Goal: Information Seeking & Learning: Compare options

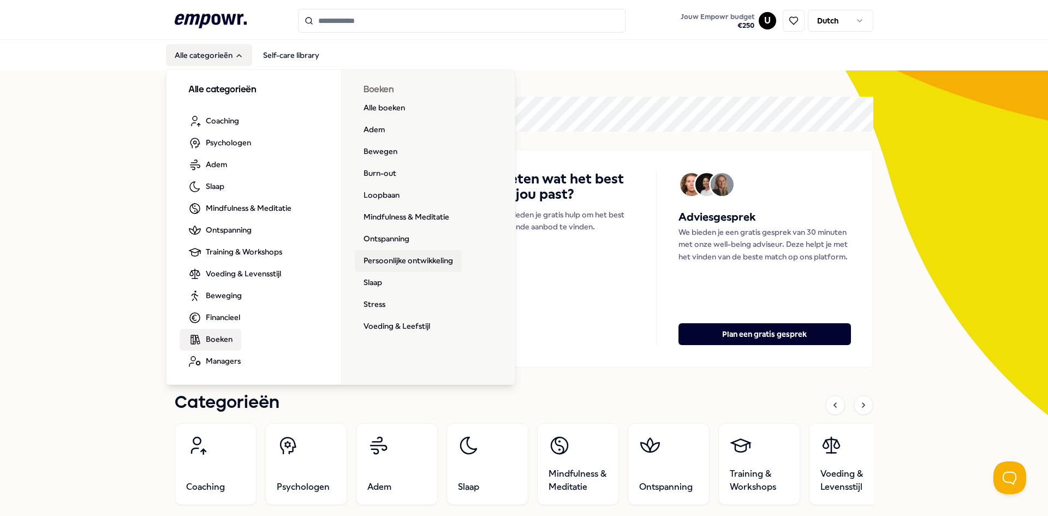
click at [393, 264] on link "Persoonlijke ontwikkeling" at bounding box center [408, 261] width 107 height 22
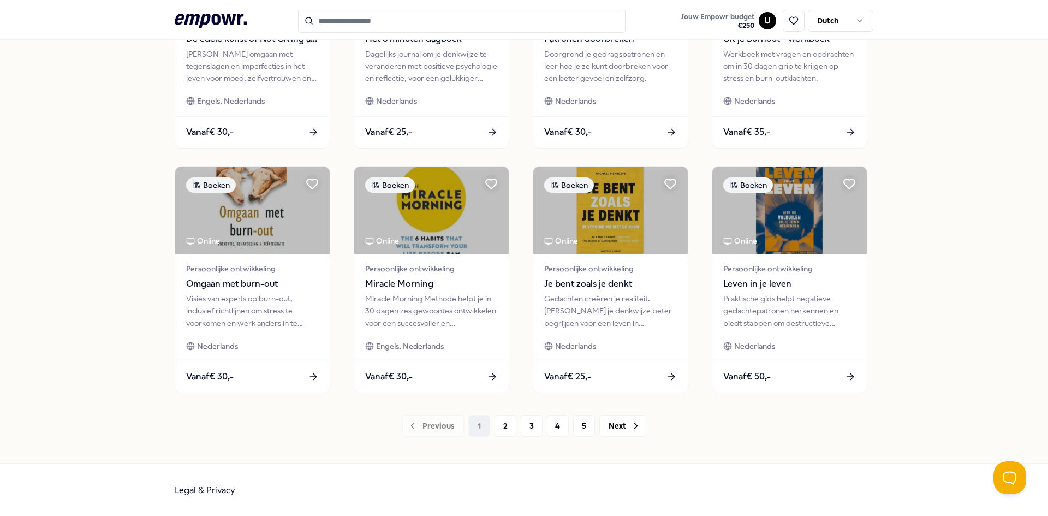
scroll to position [461, 0]
click at [500, 420] on button "2" at bounding box center [505, 425] width 22 height 22
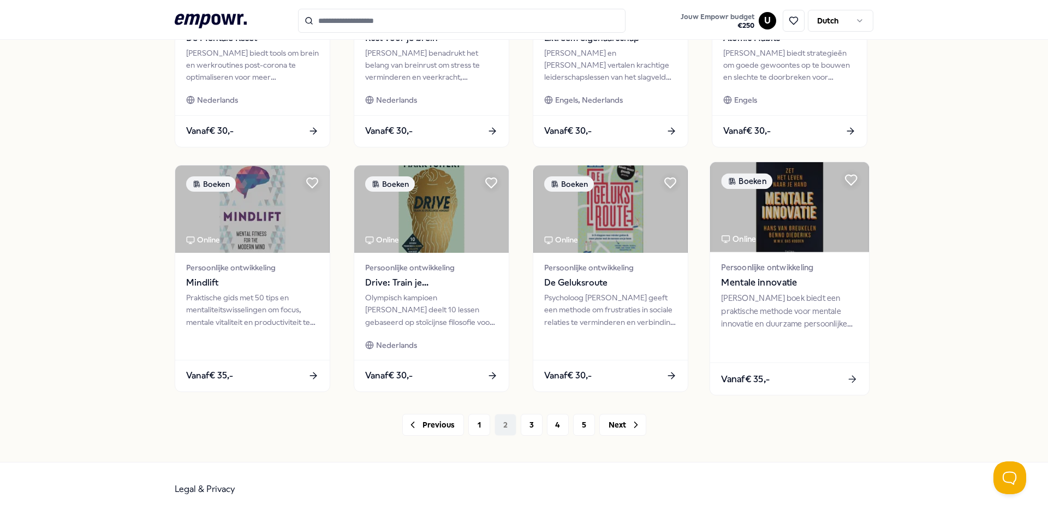
click at [802, 243] on img at bounding box center [789, 207] width 159 height 90
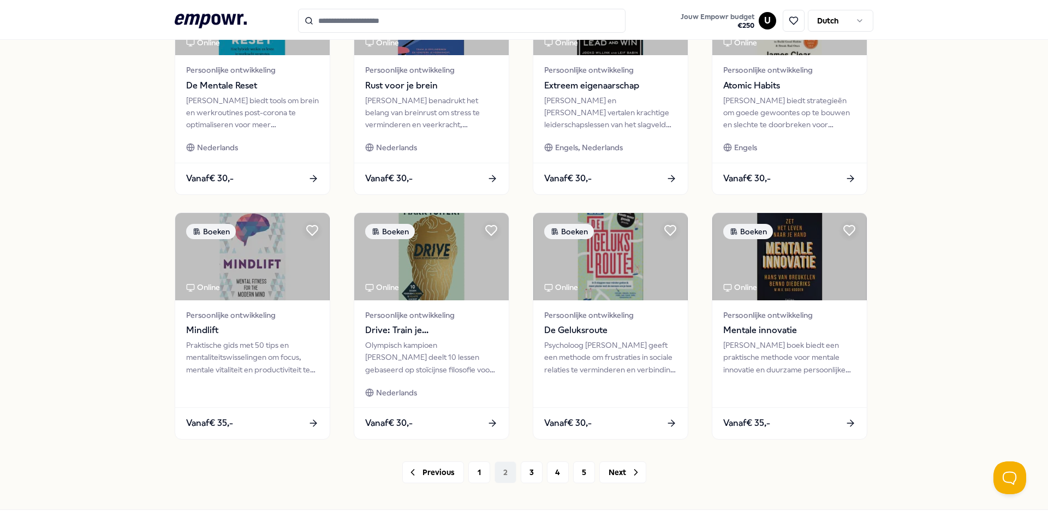
scroll to position [452, 0]
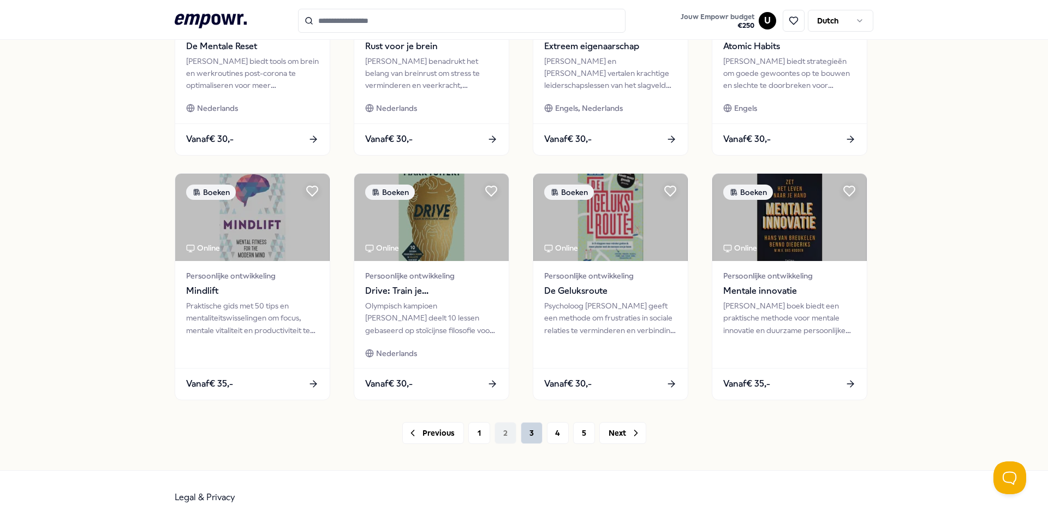
click at [533, 430] on button "3" at bounding box center [532, 433] width 22 height 22
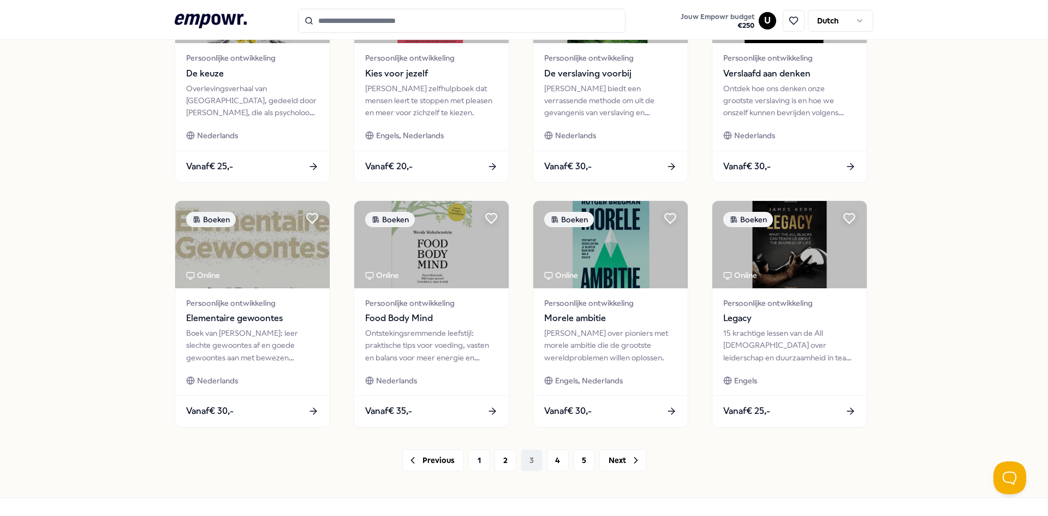
scroll to position [461, 0]
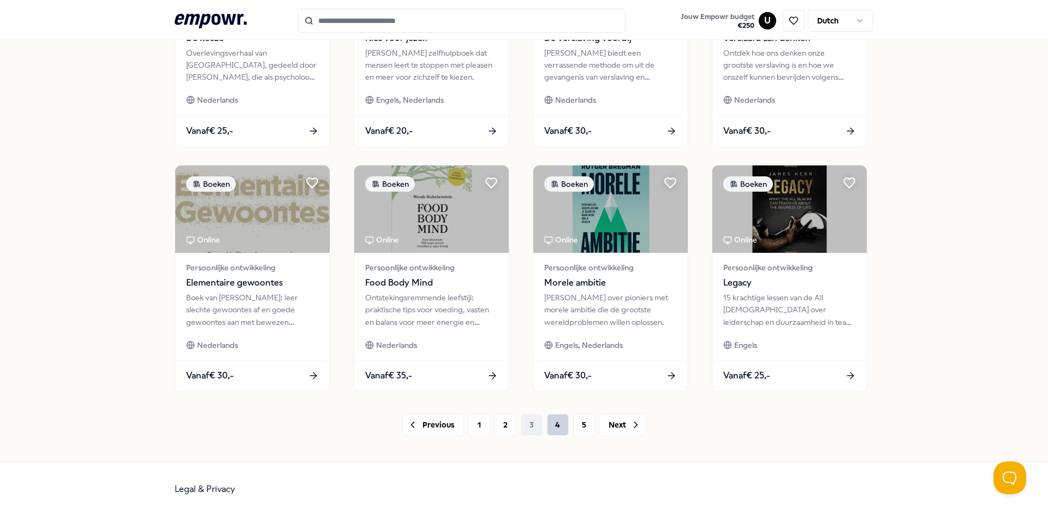
click at [550, 427] on button "4" at bounding box center [558, 425] width 22 height 22
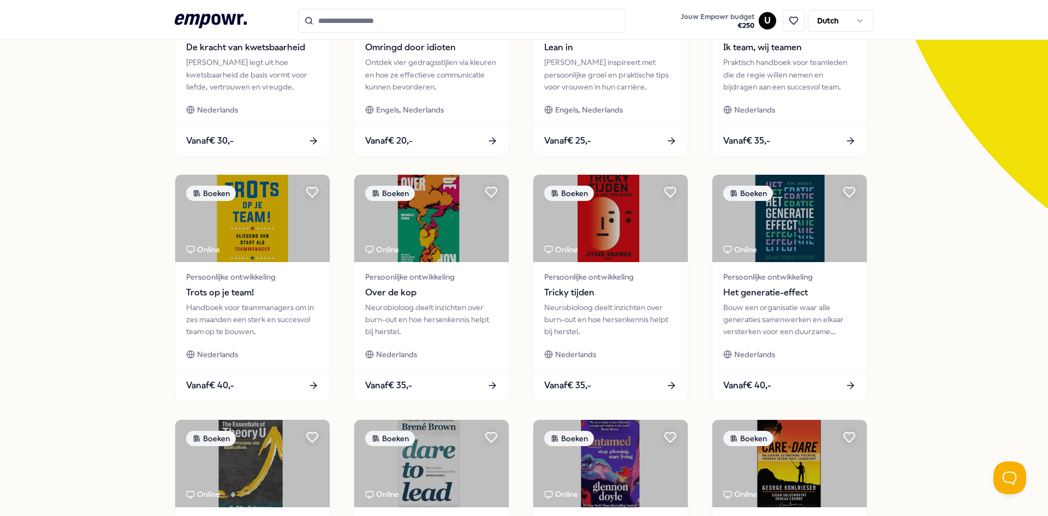
scroll to position [79, 0]
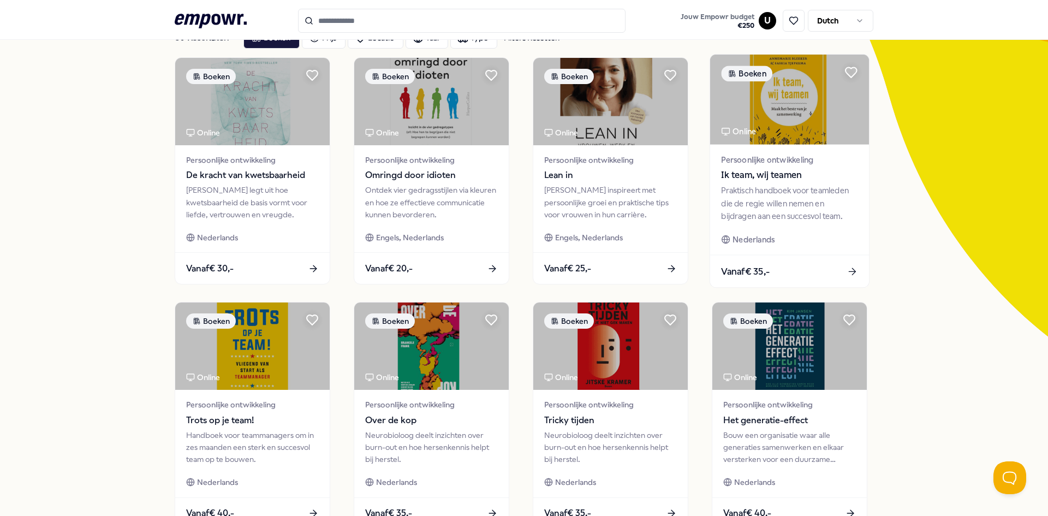
click at [795, 179] on span "Ik team, wij teamen" at bounding box center [789, 175] width 136 height 14
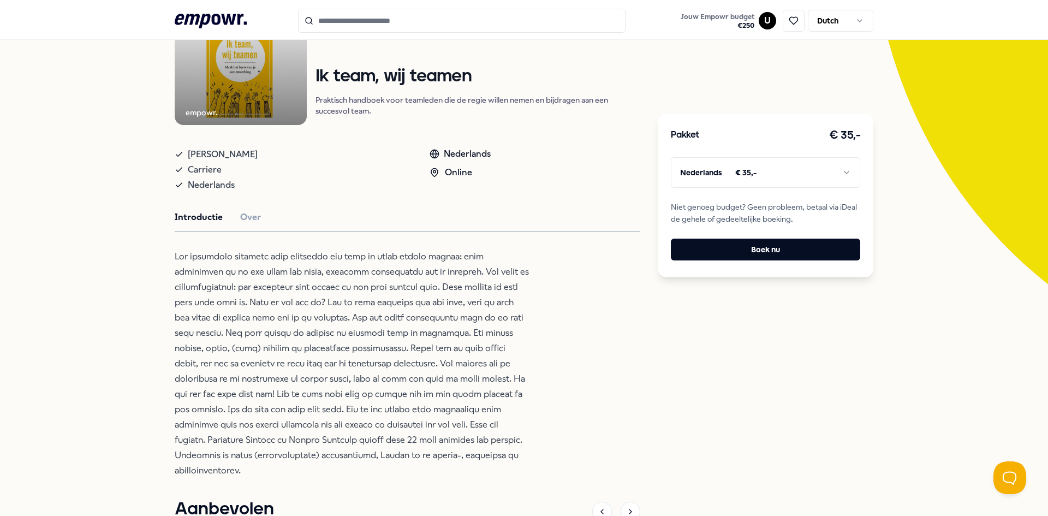
scroll to position [289, 0]
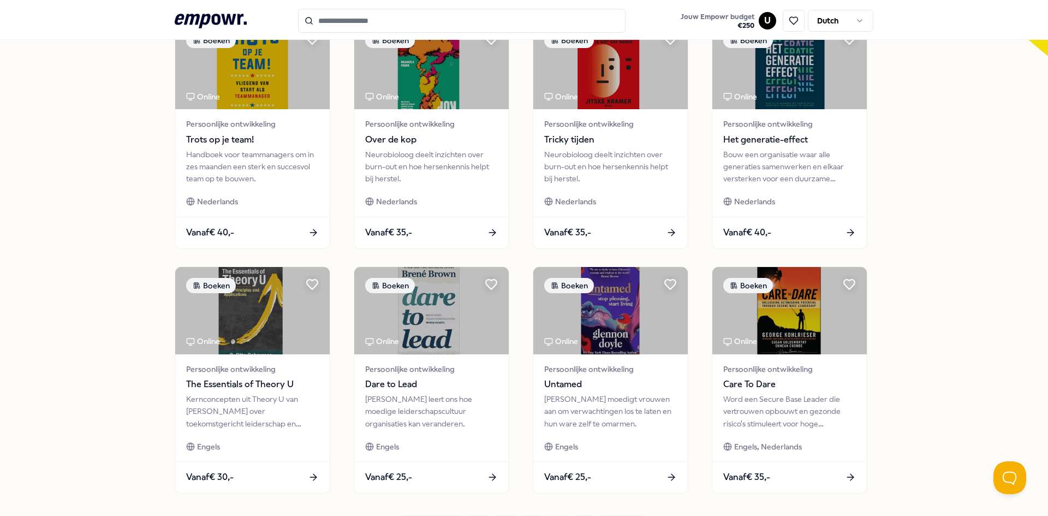
scroll to position [461, 0]
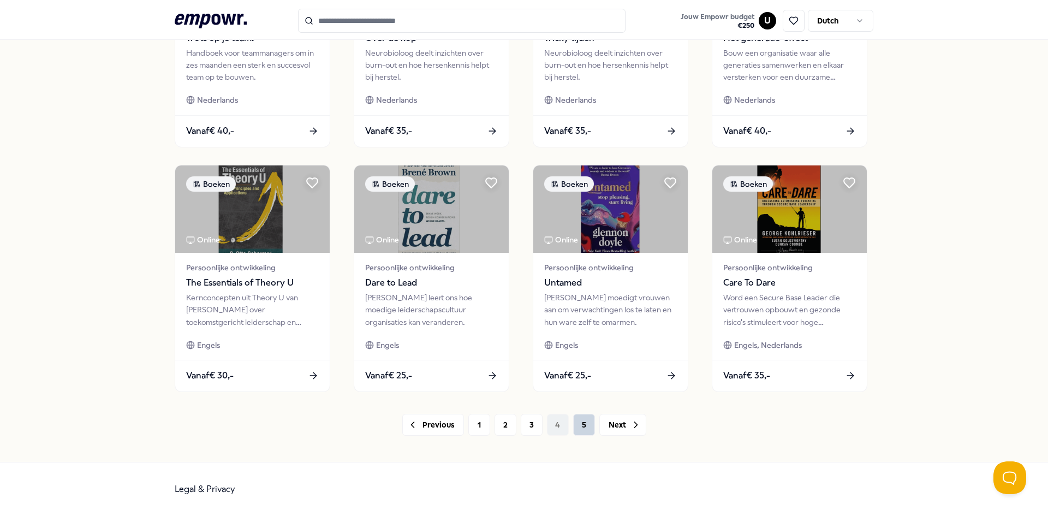
click at [580, 425] on button "5" at bounding box center [584, 425] width 22 height 22
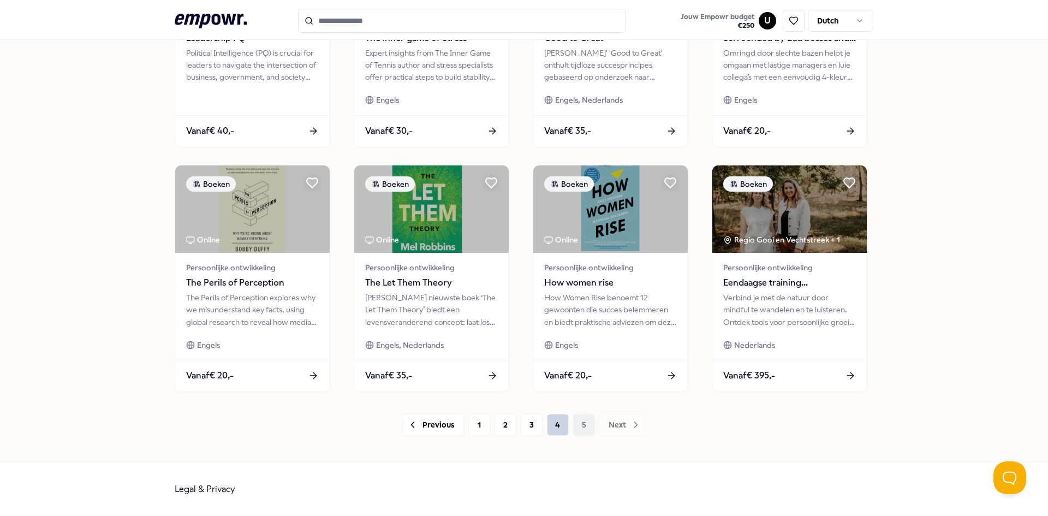
click at [557, 426] on button "4" at bounding box center [558, 425] width 22 height 22
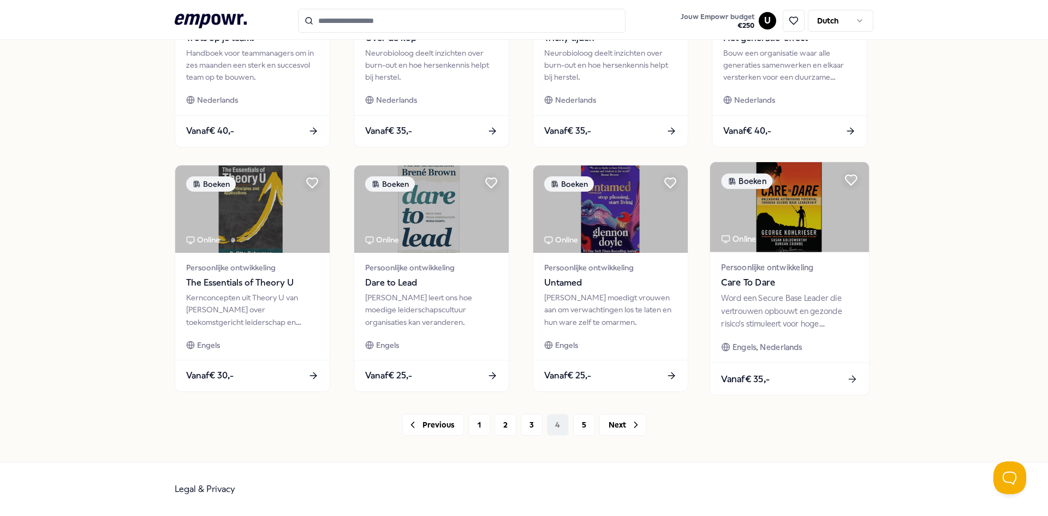
click at [755, 280] on span "Care To Dare" at bounding box center [789, 283] width 136 height 14
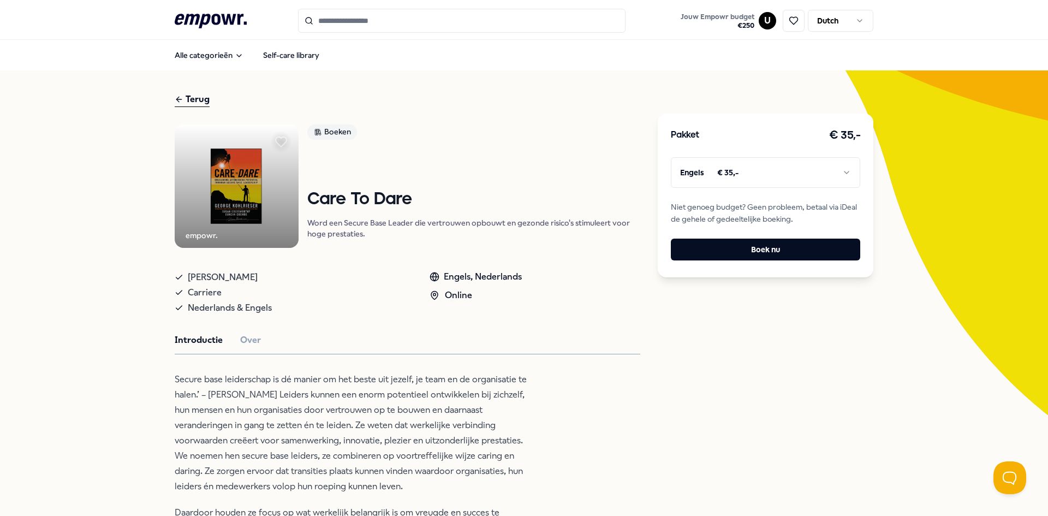
click at [192, 21] on icon at bounding box center [211, 21] width 72 height 14
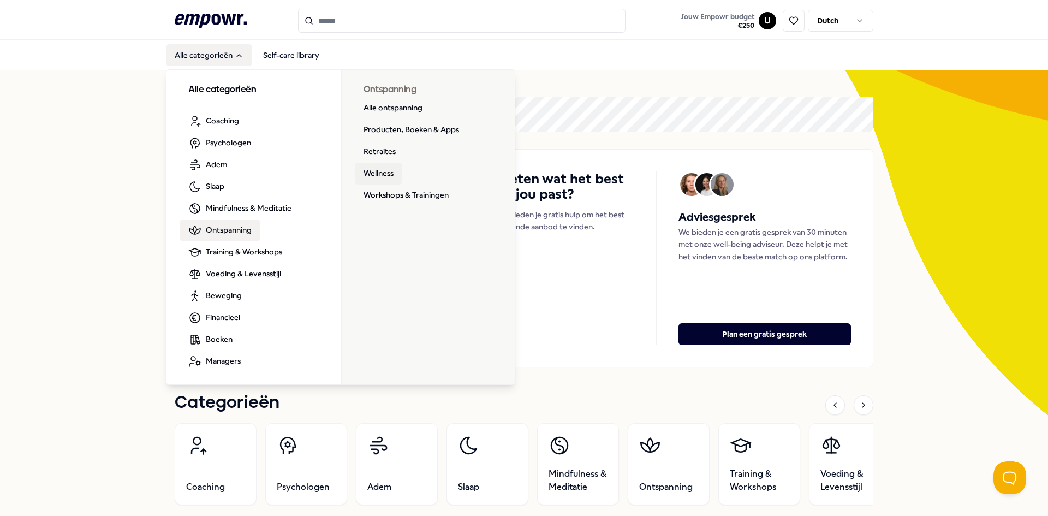
click at [377, 172] on link "Wellness" at bounding box center [378, 174] width 47 height 22
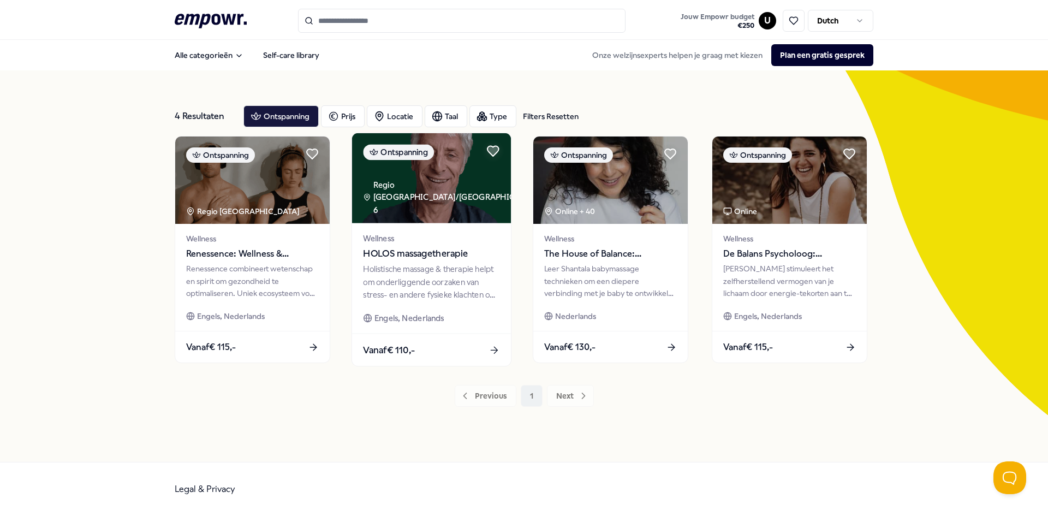
click at [415, 256] on span "HOLOS massagetherapie" at bounding box center [431, 254] width 136 height 14
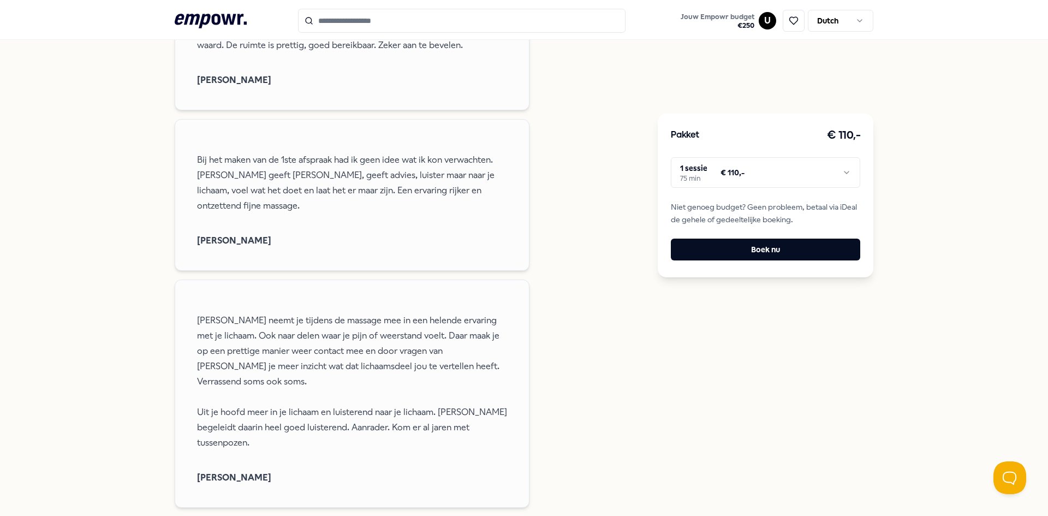
scroll to position [974, 0]
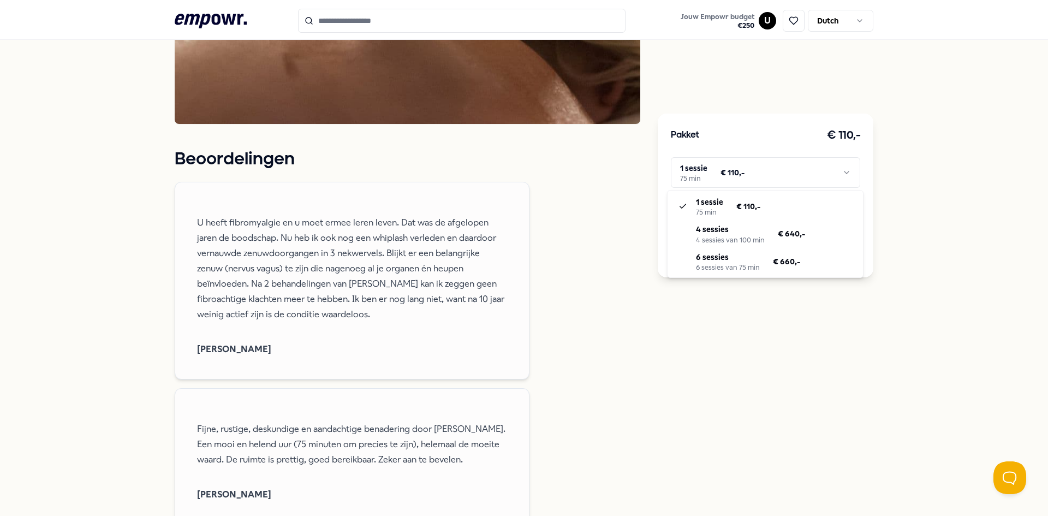
click at [841, 167] on html ".empowr-logo_svg__cls-1{fill:#03032f} Jouw Empowr budget € 250 U Dutch Alle cat…" at bounding box center [524, 258] width 1048 height 516
click at [990, 139] on html ".empowr-logo_svg__cls-1{fill:#03032f} Jouw Empowr budget € 250 U Dutch Alle cat…" at bounding box center [524, 258] width 1048 height 516
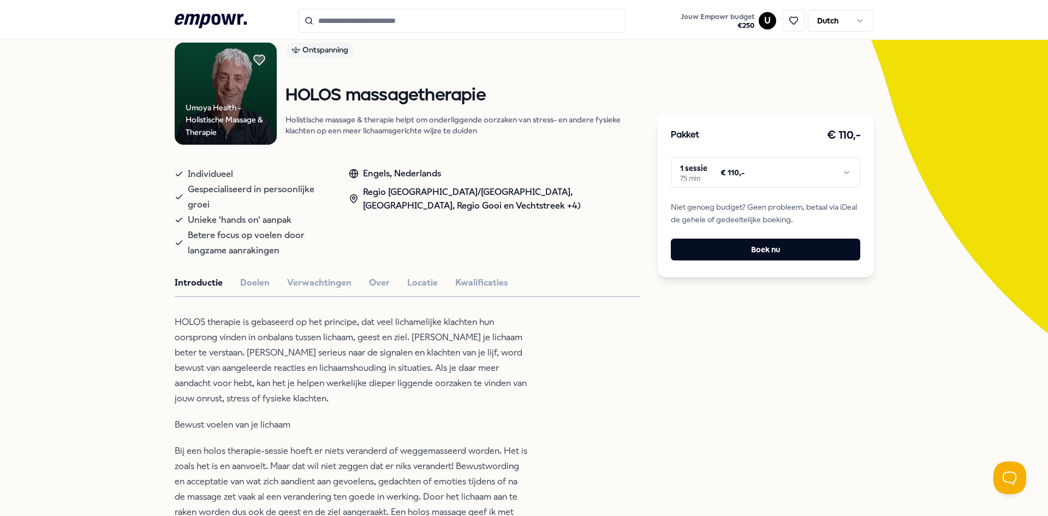
scroll to position [0, 0]
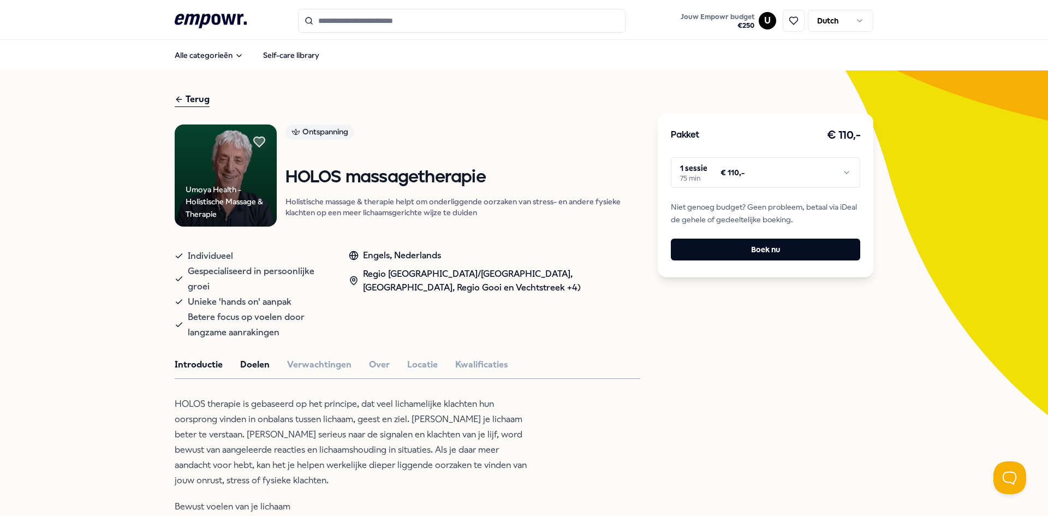
click at [251, 357] on button "Doelen" at bounding box center [254, 364] width 29 height 14
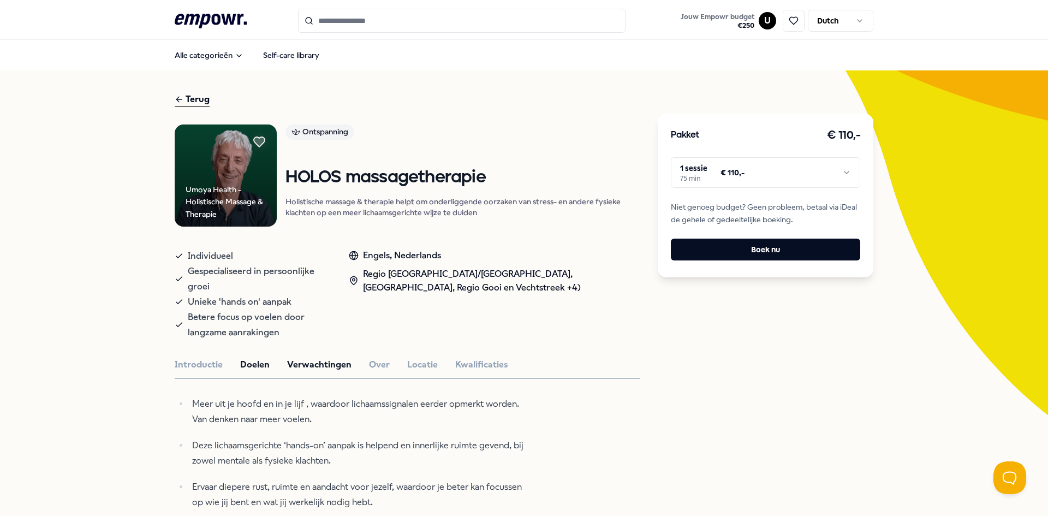
click at [294, 357] on button "Verwachtingen" at bounding box center [319, 364] width 64 height 14
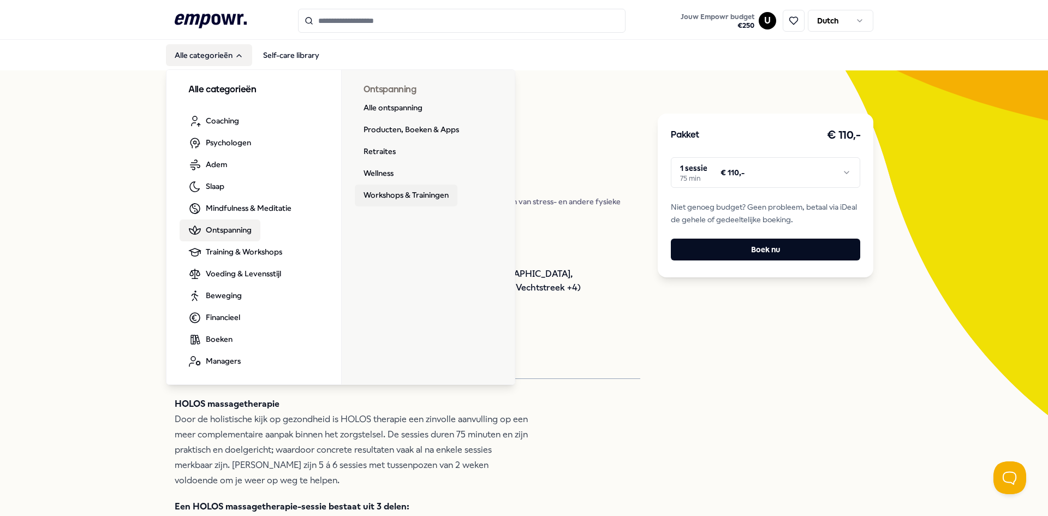
click at [403, 196] on link "Workshops & Trainingen" at bounding box center [406, 195] width 103 height 22
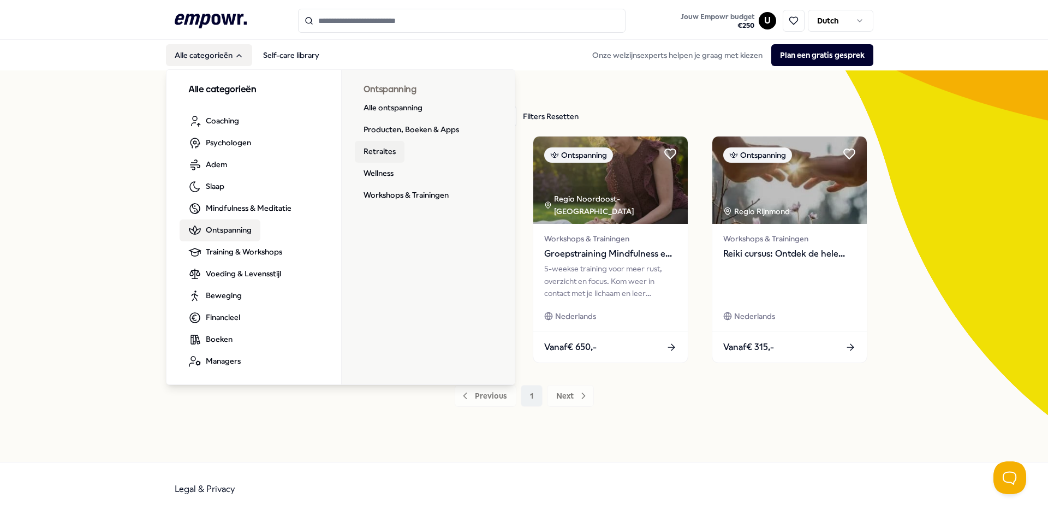
click at [386, 153] on link "Retraites" at bounding box center [380, 152] width 50 height 22
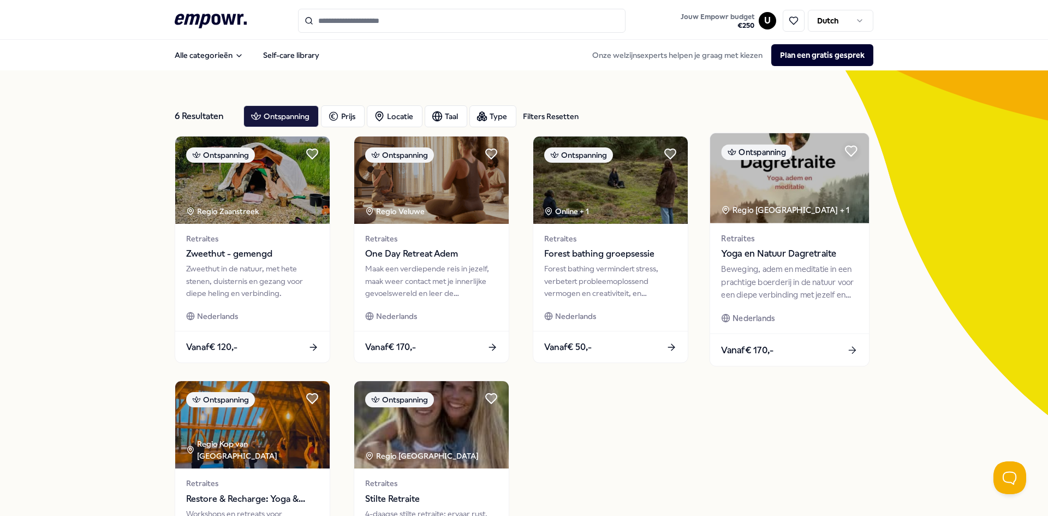
click at [785, 254] on span "Yoga en Natuur Dagretraite" at bounding box center [789, 254] width 136 height 14
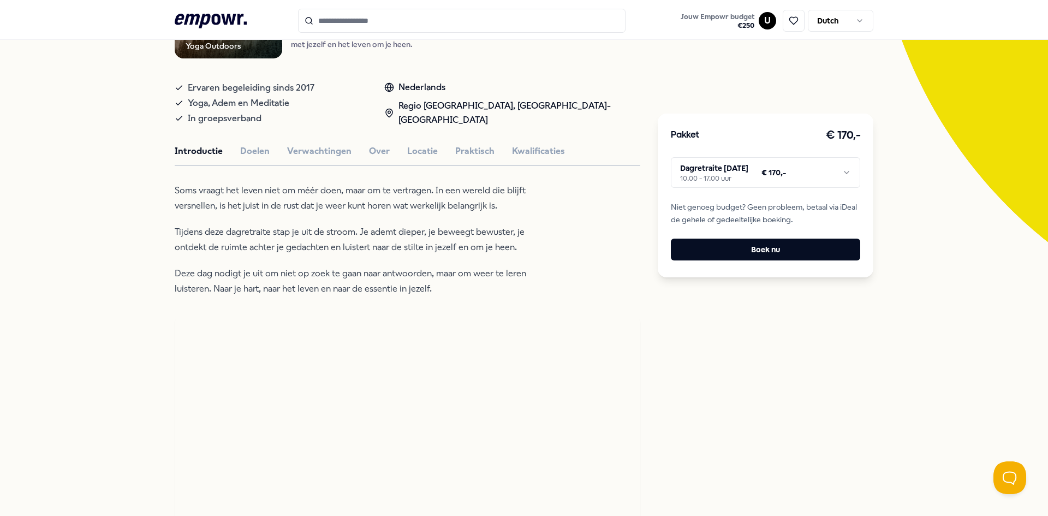
scroll to position [218, 0]
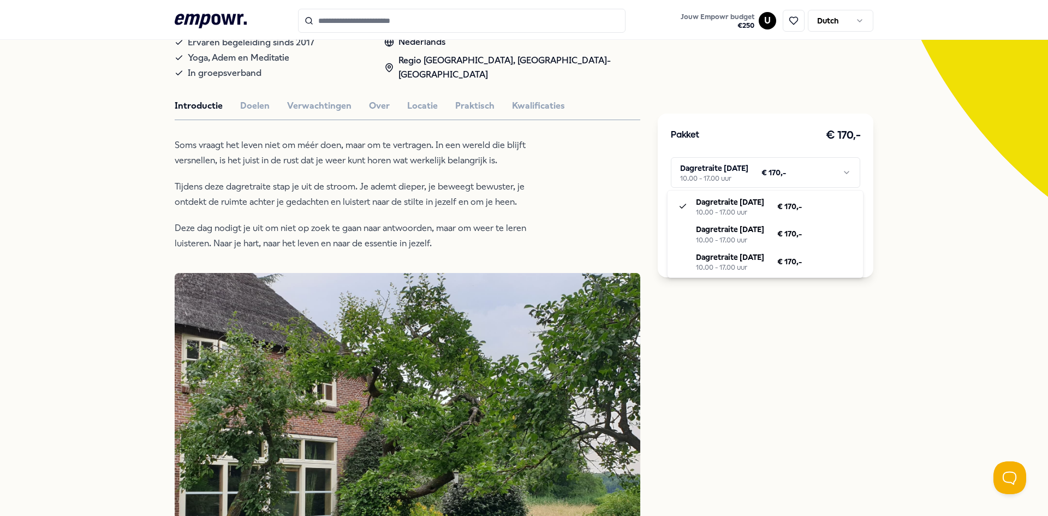
click at [839, 170] on html ".empowr-logo_svg__cls-1{fill:#03032f} Jouw Empowr budget € 250 U Dutch Alle cat…" at bounding box center [524, 258] width 1048 height 516
click at [773, 373] on html ".empowr-logo_svg__cls-1{fill:#03032f} Jouw Empowr budget € 250 U Dutch Alle cat…" at bounding box center [524, 258] width 1048 height 516
click at [795, 168] on html ".empowr-logo_svg__cls-1{fill:#03032f} Jouw Empowr budget € 250 U Dutch Alle cat…" at bounding box center [524, 258] width 1048 height 516
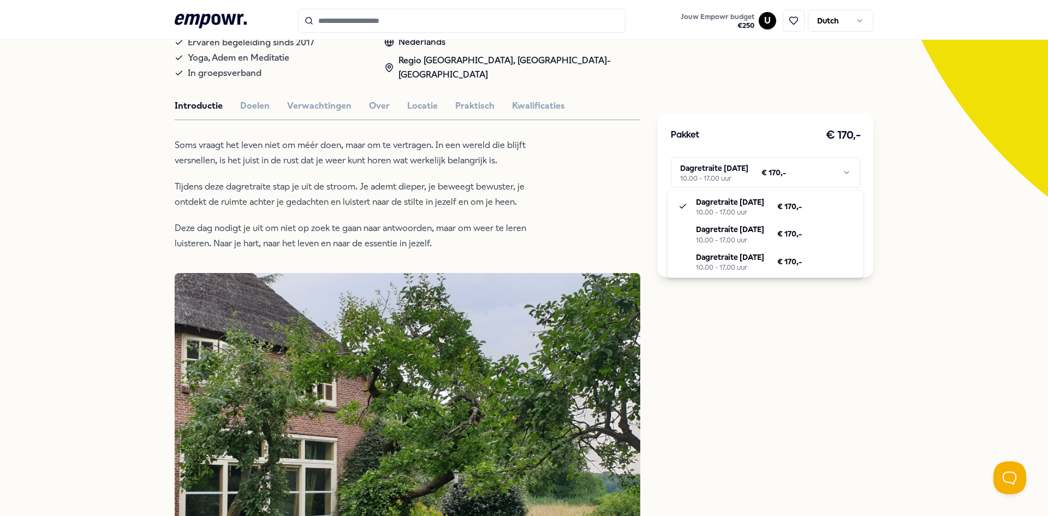
click at [835, 174] on html ".empowr-logo_svg__cls-1{fill:#03032f} Jouw Empowr budget € 250 U Dutch Alle cat…" at bounding box center [524, 258] width 1048 height 516
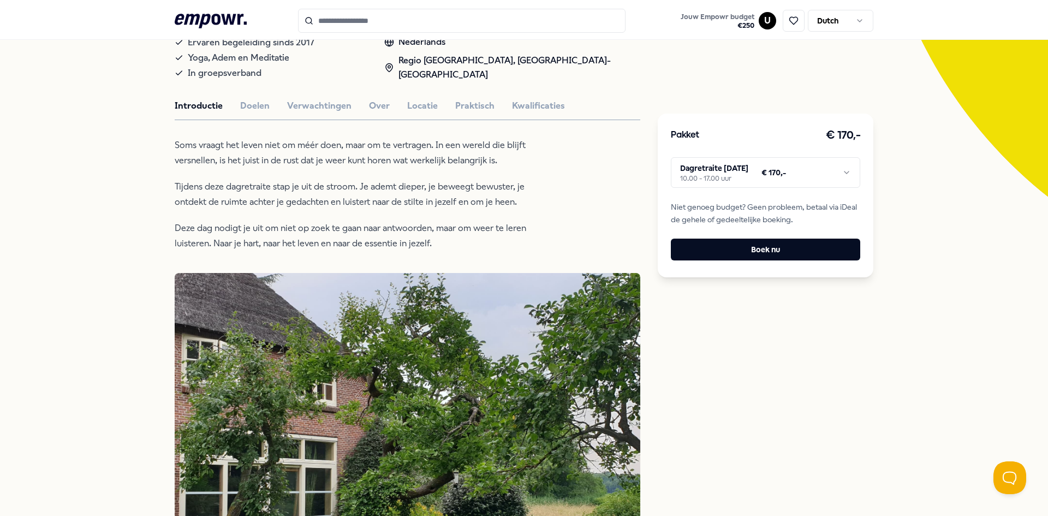
click at [940, 238] on html ".empowr-logo_svg__cls-1{fill:#03032f} Jouw Empowr budget € 250 U Dutch Alle cat…" at bounding box center [524, 258] width 1048 height 516
click at [838, 168] on html ".empowr-logo_svg__cls-1{fill:#03032f} Jouw Empowr budget € 250 U Dutch Alle cat…" at bounding box center [524, 258] width 1048 height 516
click at [953, 266] on html ".empowr-logo_svg__cls-1{fill:#03032f} Jouw Empowr budget € 250 U Dutch Alle cat…" at bounding box center [524, 258] width 1048 height 516
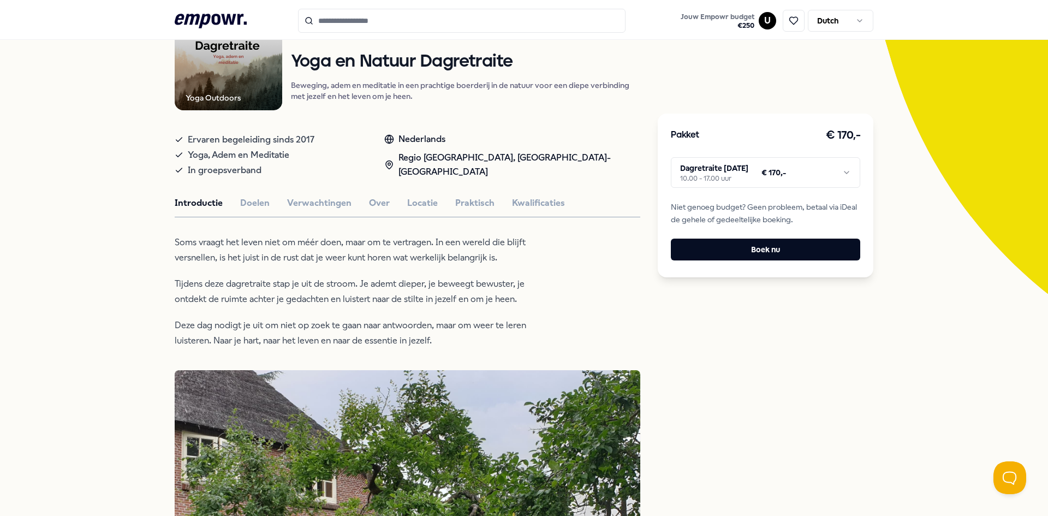
scroll to position [109, 0]
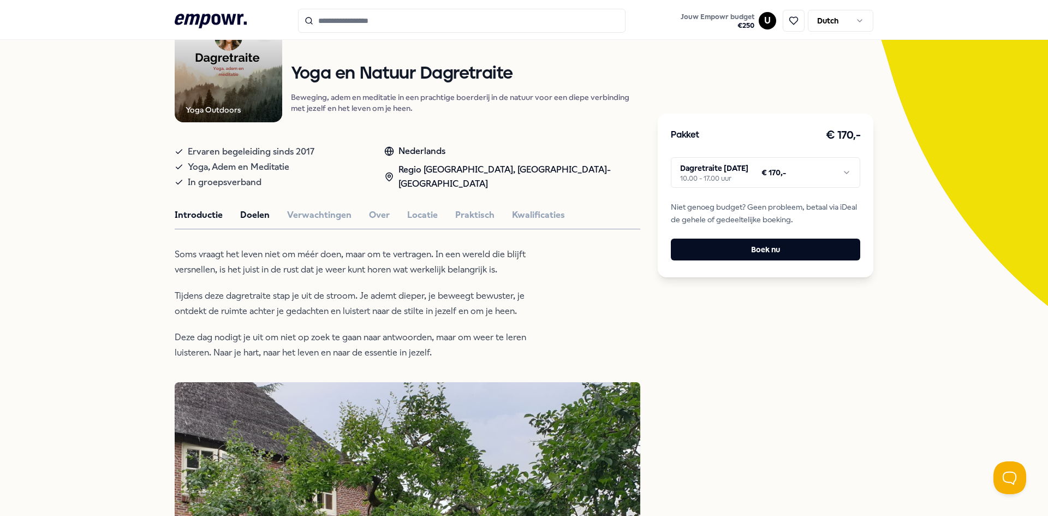
click at [260, 217] on button "Doelen" at bounding box center [254, 215] width 29 height 14
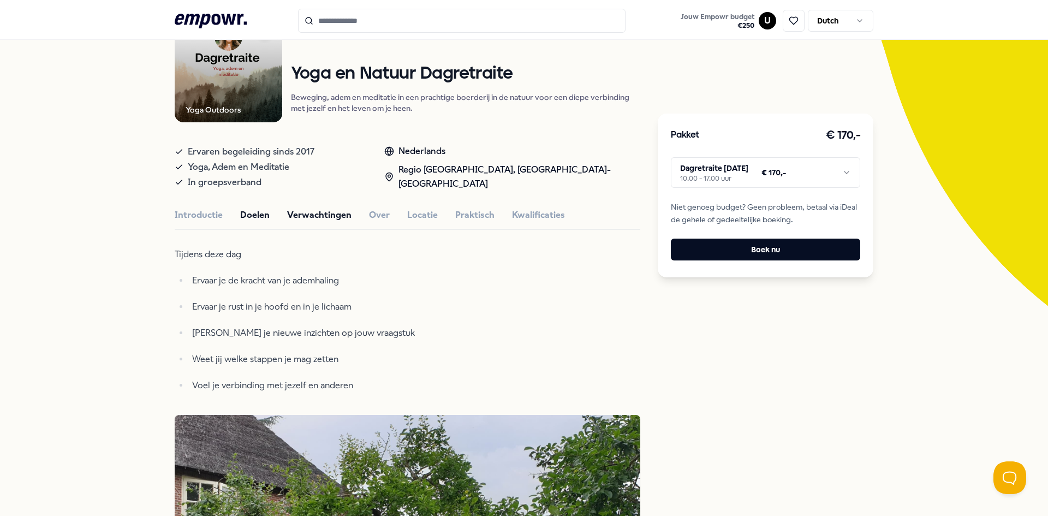
click at [338, 214] on button "Verwachtingen" at bounding box center [319, 215] width 64 height 14
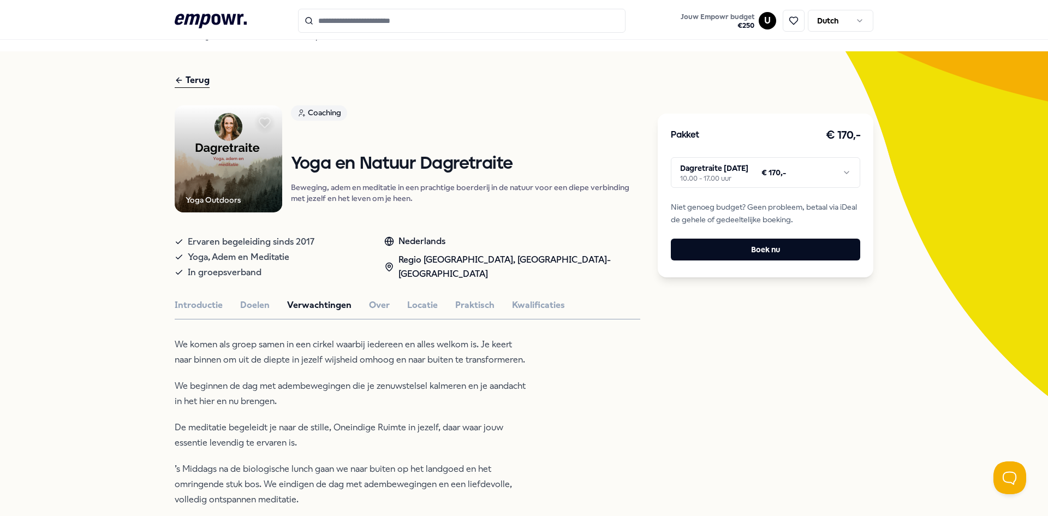
scroll to position [0, 0]
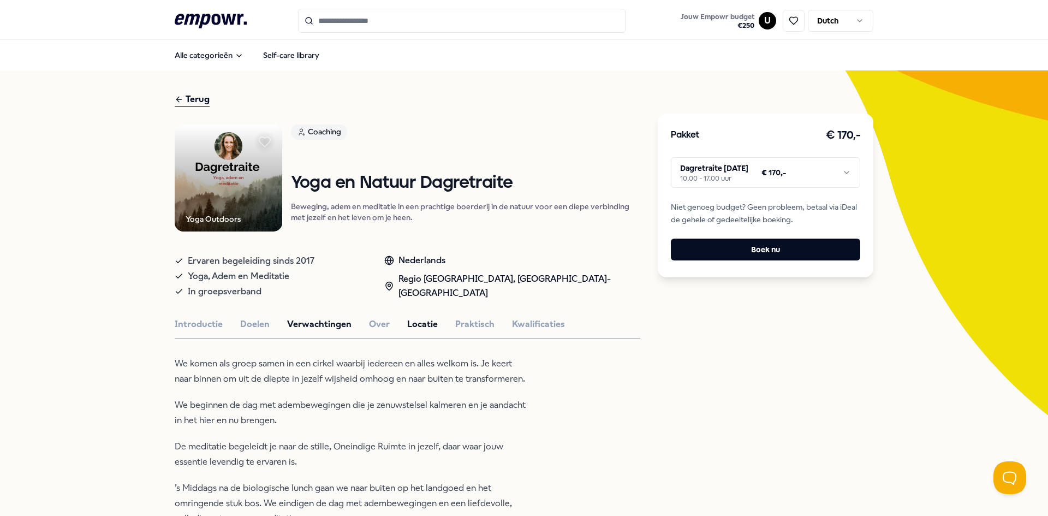
click at [407, 326] on button "Locatie" at bounding box center [422, 324] width 31 height 14
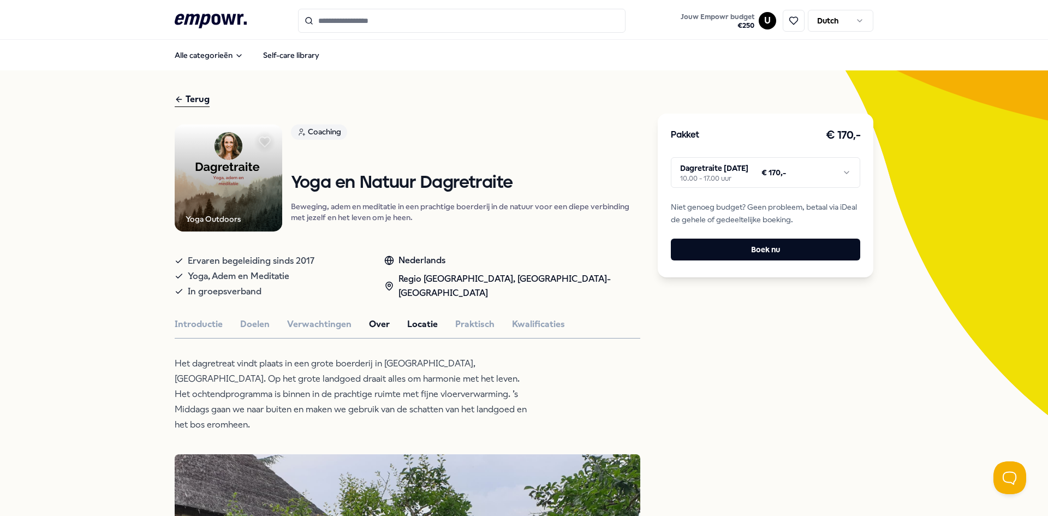
click at [373, 324] on button "Over" at bounding box center [379, 324] width 21 height 14
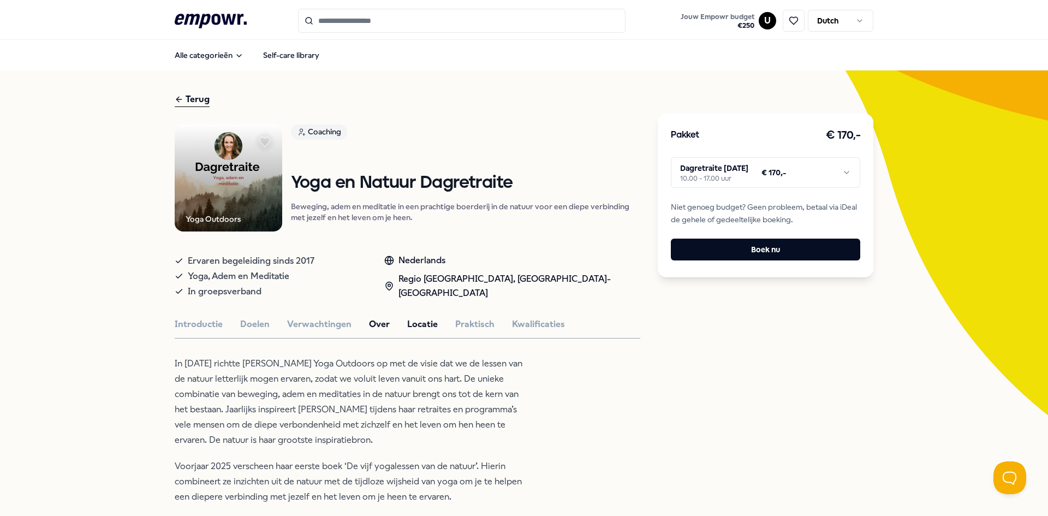
click at [407, 322] on button "Locatie" at bounding box center [422, 324] width 31 height 14
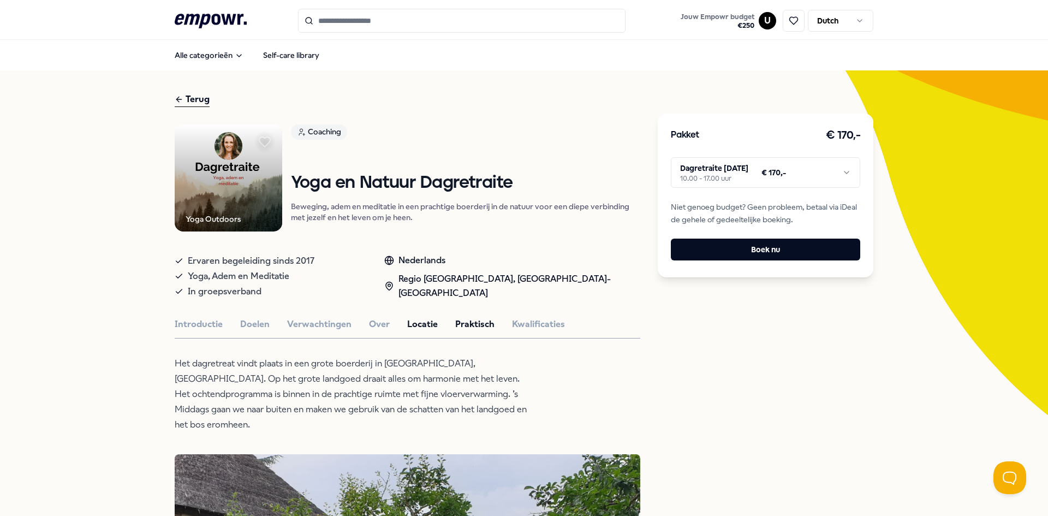
click at [467, 323] on button "Praktisch" at bounding box center [474, 324] width 39 height 14
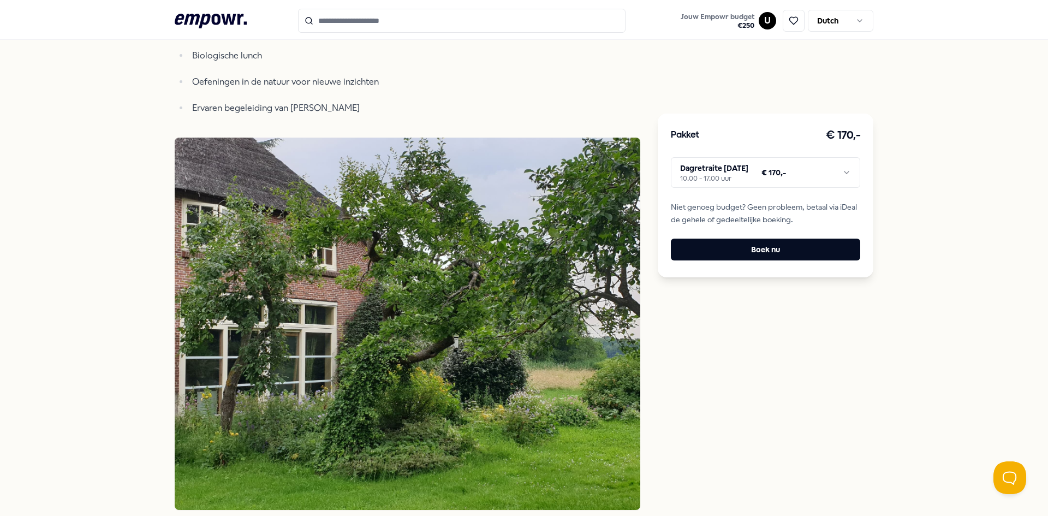
scroll to position [164, 0]
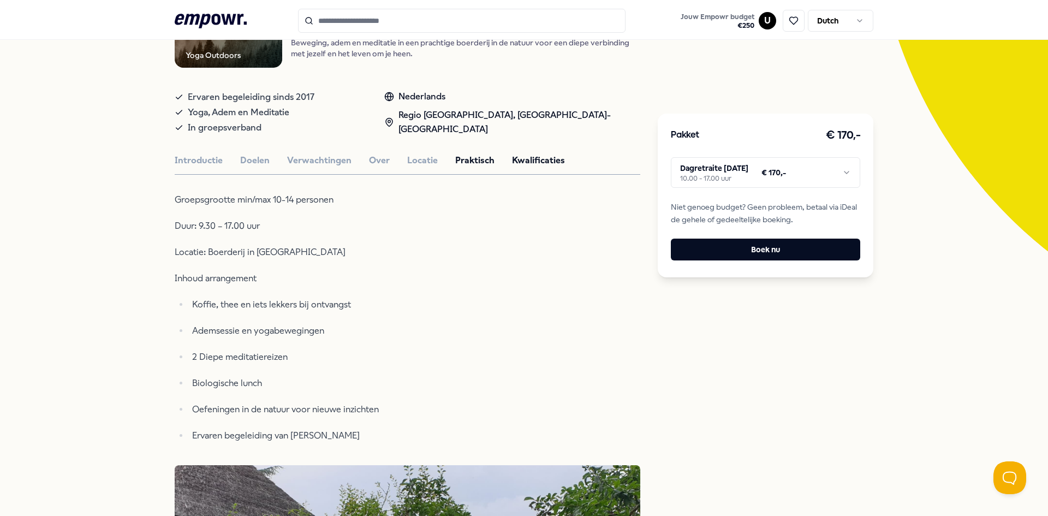
click at [548, 157] on button "Kwalificaties" at bounding box center [538, 160] width 53 height 14
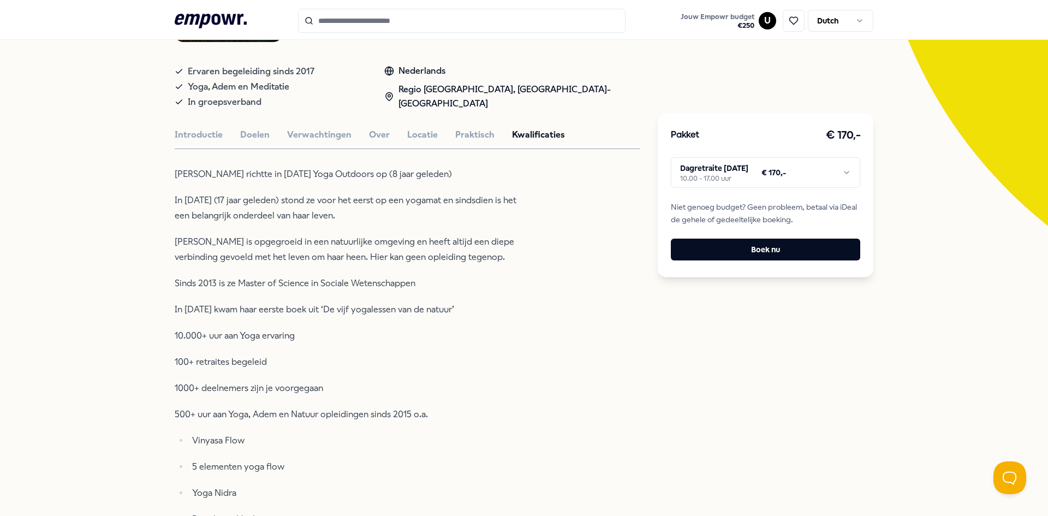
scroll to position [0, 0]
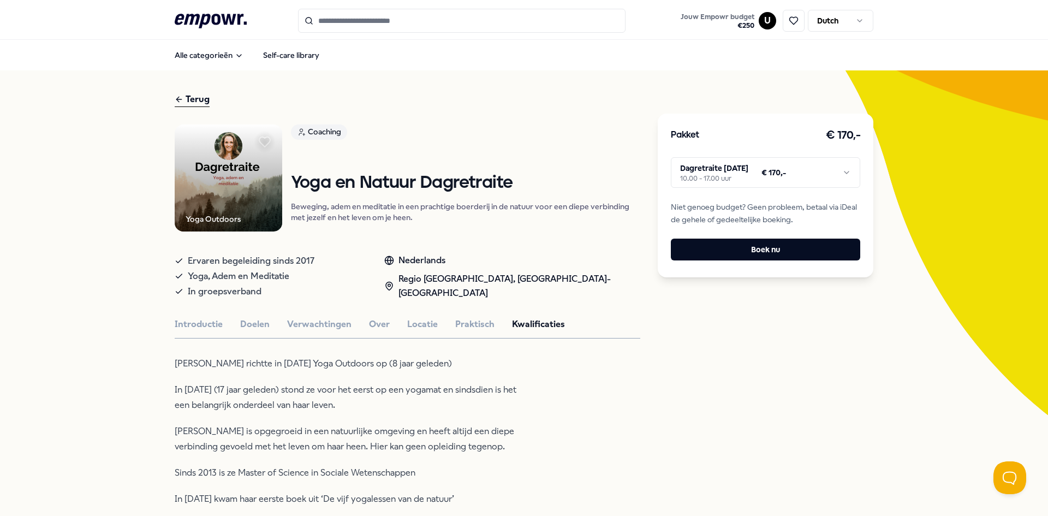
click at [192, 100] on div "Terug" at bounding box center [192, 99] width 35 height 15
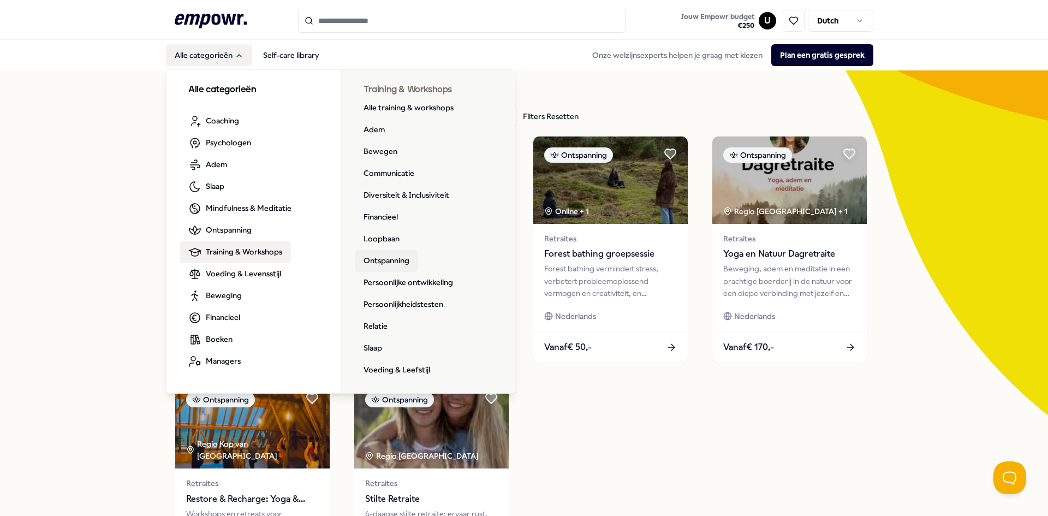
click at [384, 259] on link "Ontspanning" at bounding box center [386, 261] width 63 height 22
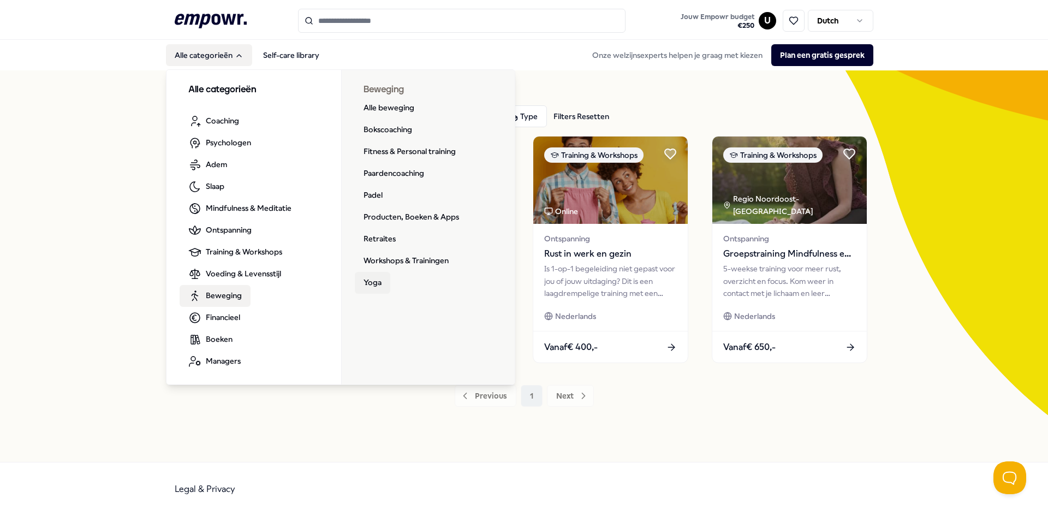
click at [371, 283] on link "Yoga" at bounding box center [372, 283] width 35 height 22
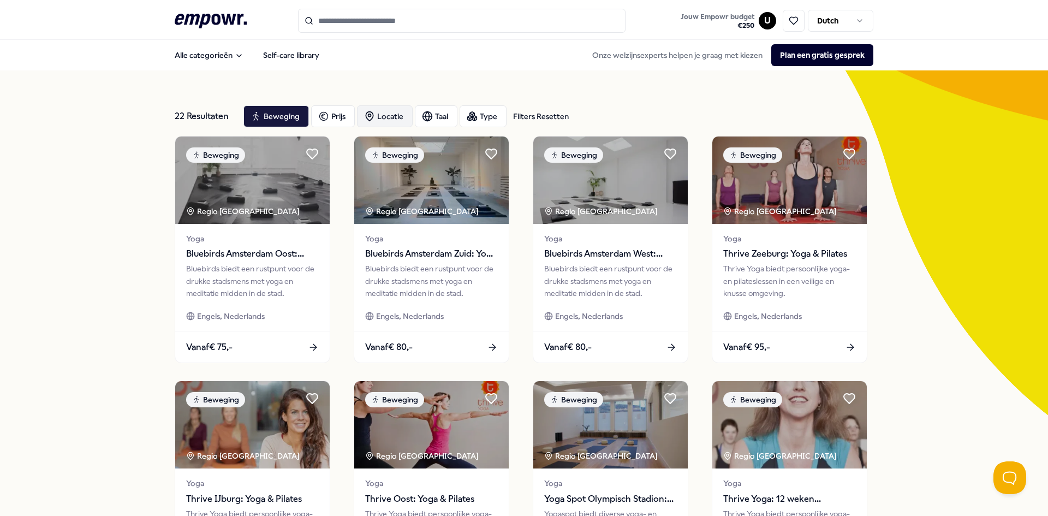
click at [397, 114] on div "Locatie" at bounding box center [385, 116] width 56 height 22
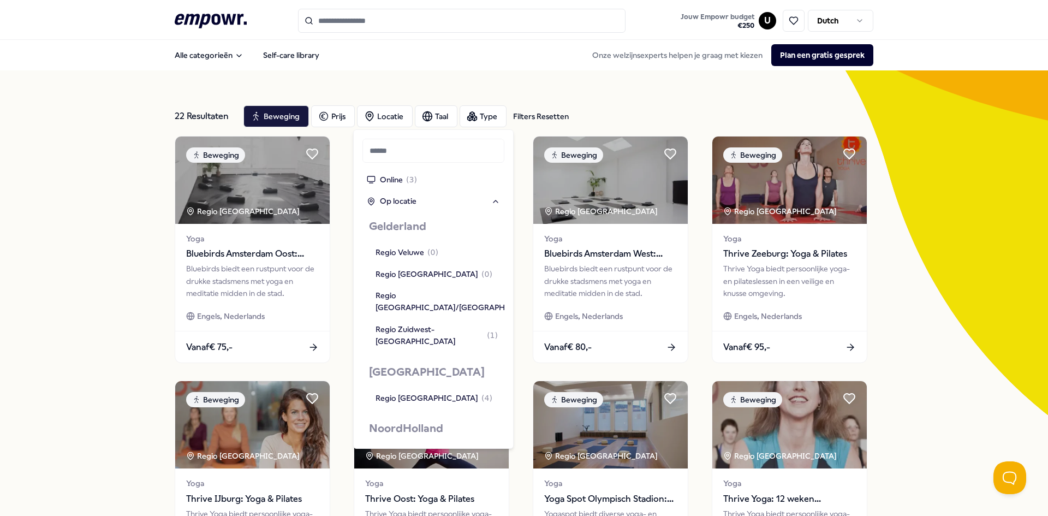
scroll to position [491, 0]
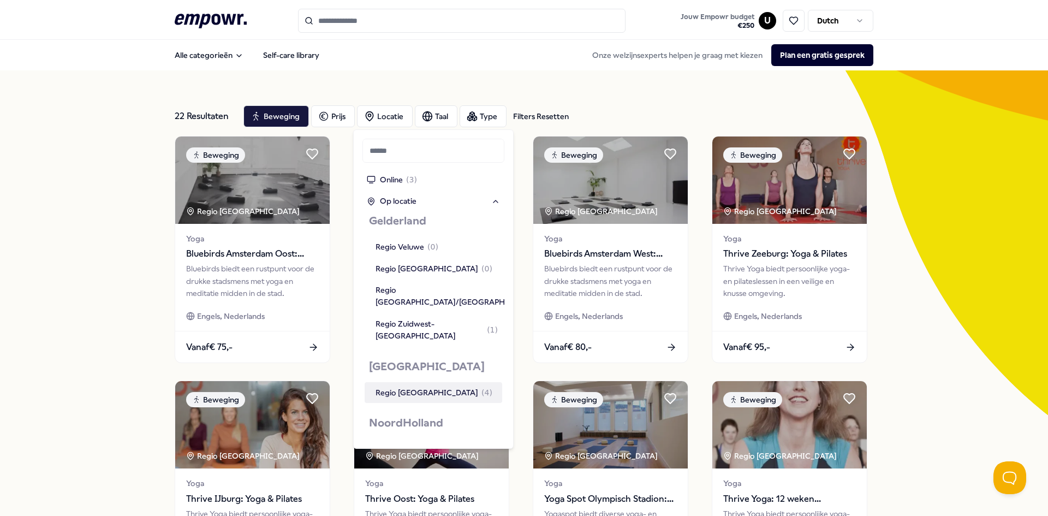
click at [405, 386] on div "Regio [GEOGRAPHIC_DATA] ( 4 )" at bounding box center [433, 392] width 117 height 12
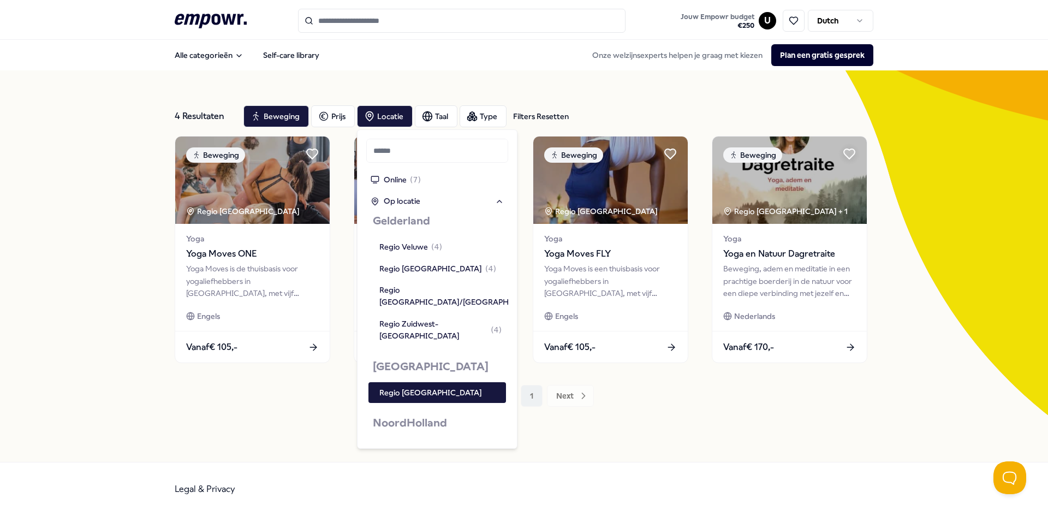
click at [131, 157] on div "4 Resultaten Filters Resetten Beweging Prijs Locatie Taal Type Filters Resetten…" at bounding box center [524, 265] width 1048 height 391
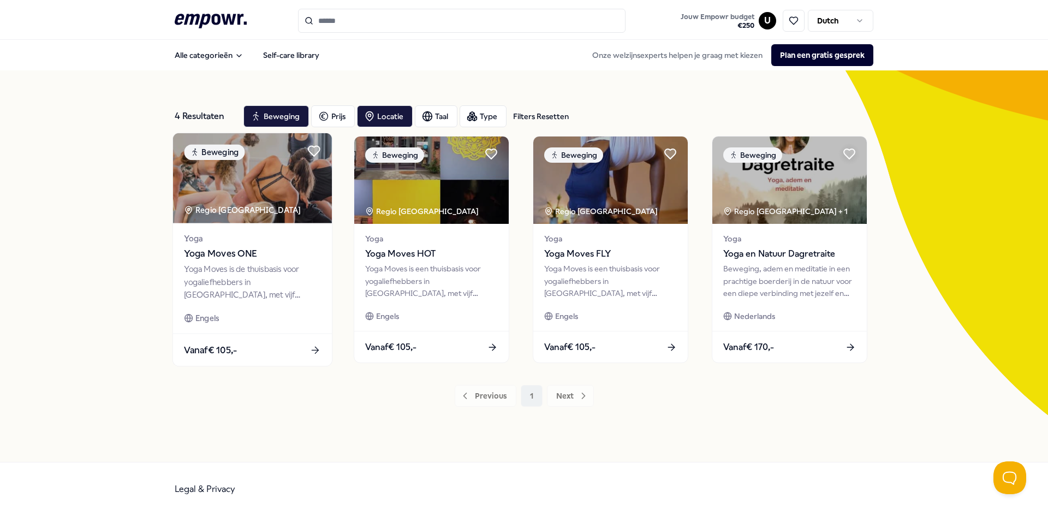
click at [236, 256] on span "Yoga Moves ONE" at bounding box center [252, 254] width 136 height 14
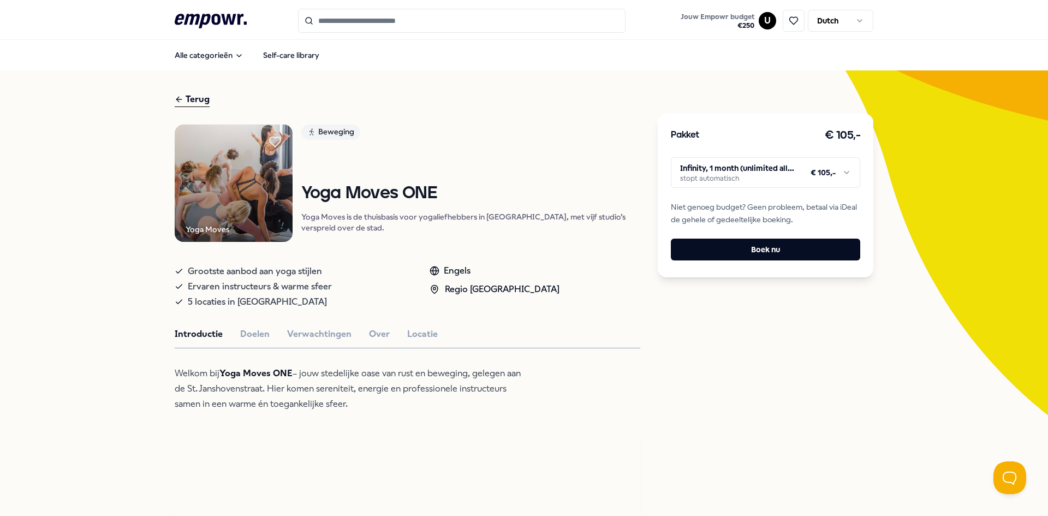
click at [835, 174] on html ".empowr-logo_svg__cls-1{fill:#03032f} Jouw Empowr budget € 250 U Dutch Alle cat…" at bounding box center [524, 258] width 1048 height 516
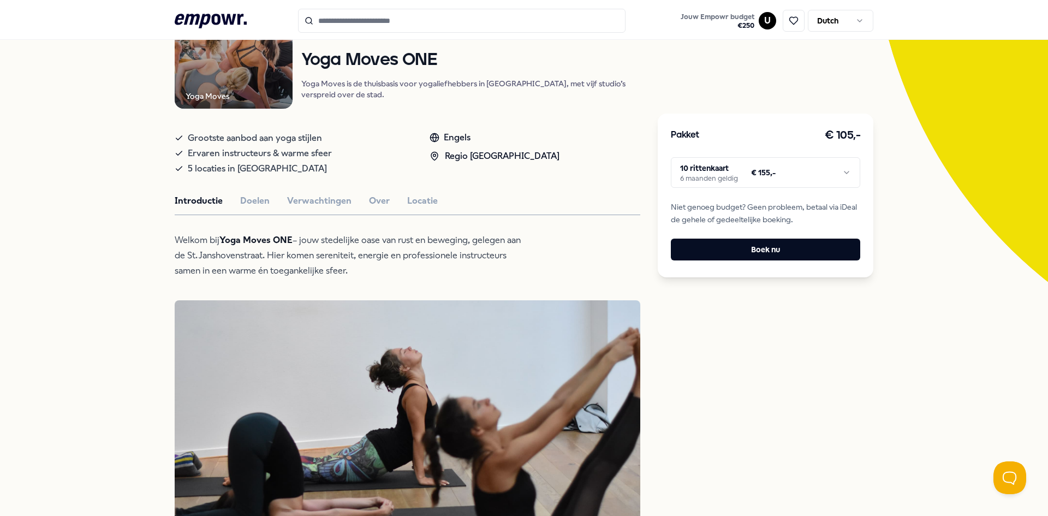
scroll to position [109, 0]
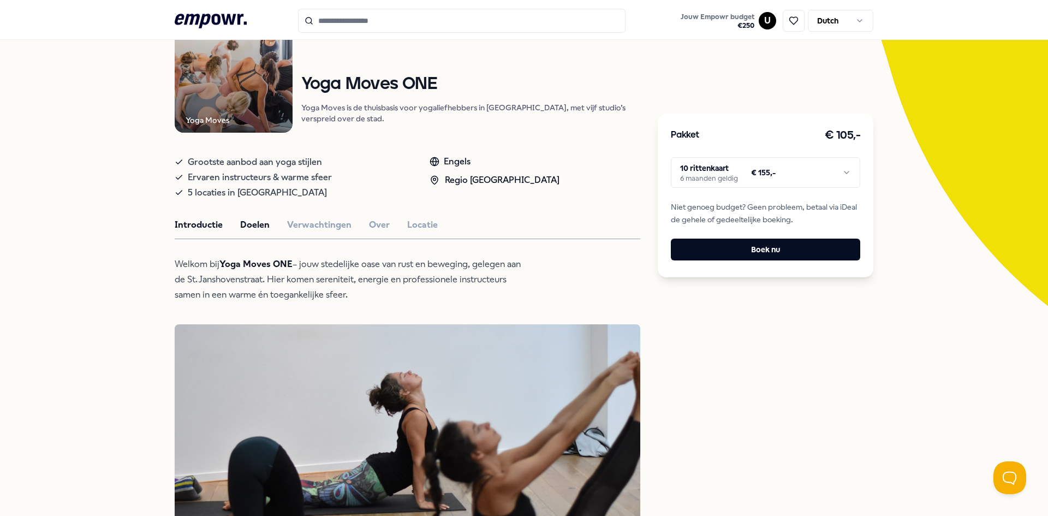
click at [248, 232] on button "Doelen" at bounding box center [254, 225] width 29 height 14
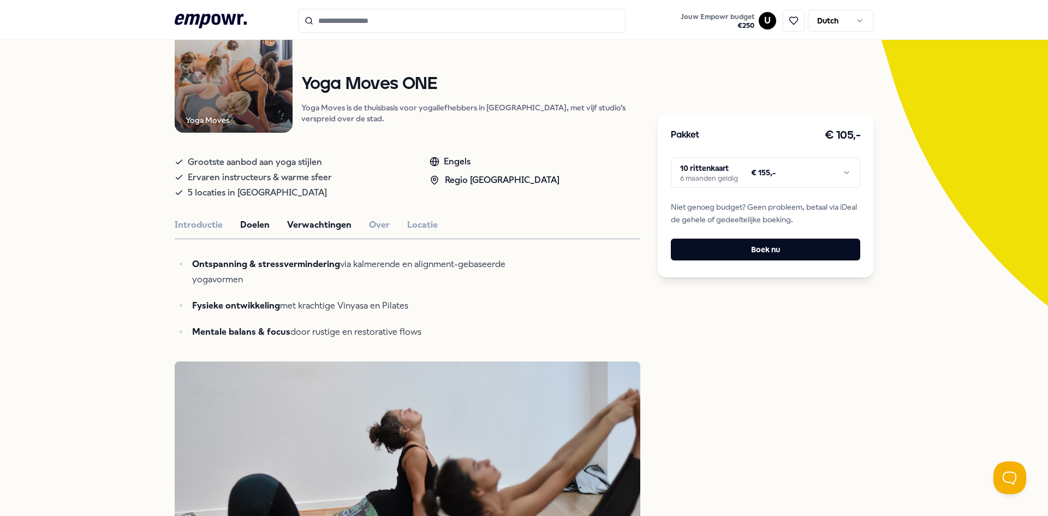
click at [316, 232] on button "Verwachtingen" at bounding box center [319, 225] width 64 height 14
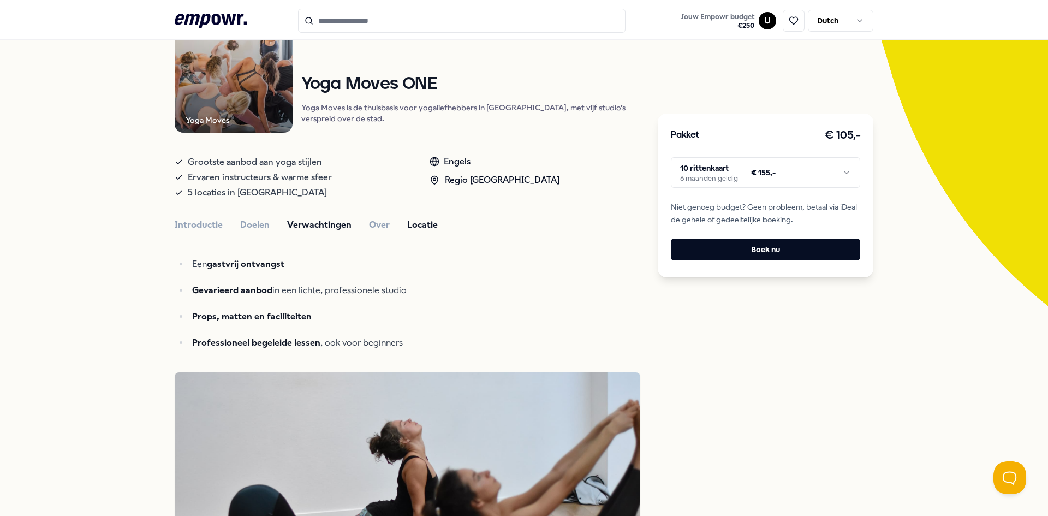
drag, startPoint x: 377, startPoint y: 236, endPoint x: 417, endPoint y: 241, distance: 40.1
click at [377, 232] on button "Over" at bounding box center [379, 225] width 21 height 14
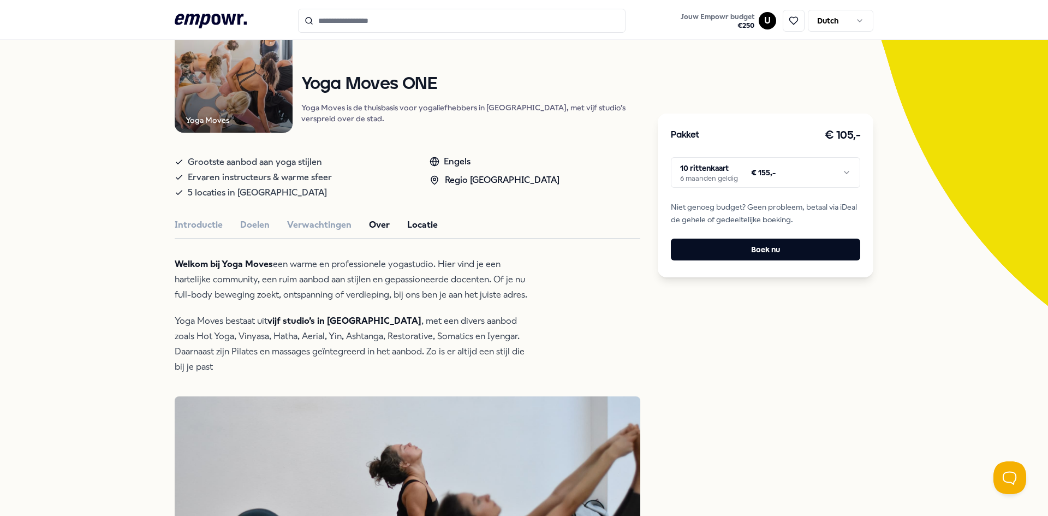
click at [428, 232] on div "Introductie Doelen Verwachtingen Over Locatie" at bounding box center [407, 225] width 465 height 14
click at [421, 232] on button "Locatie" at bounding box center [422, 225] width 31 height 14
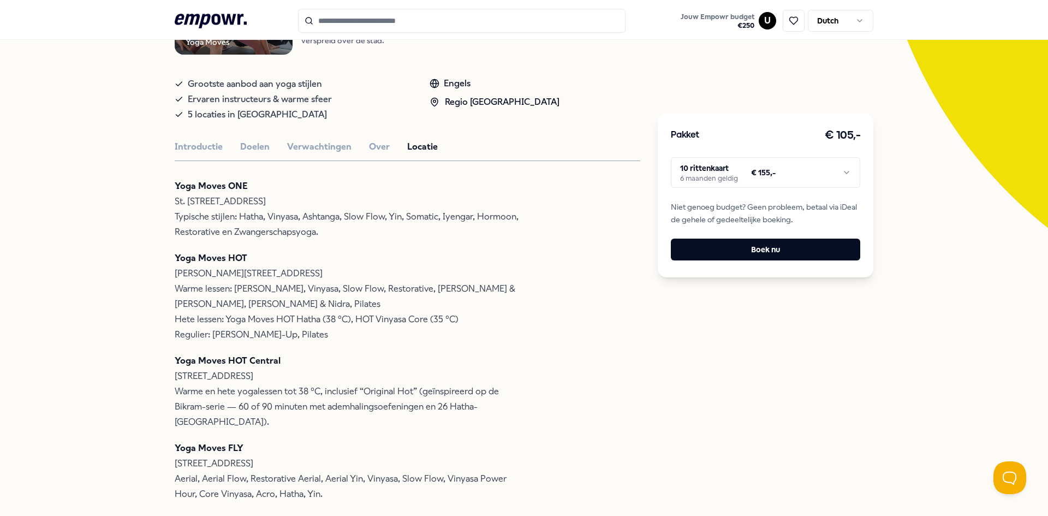
scroll to position [0, 0]
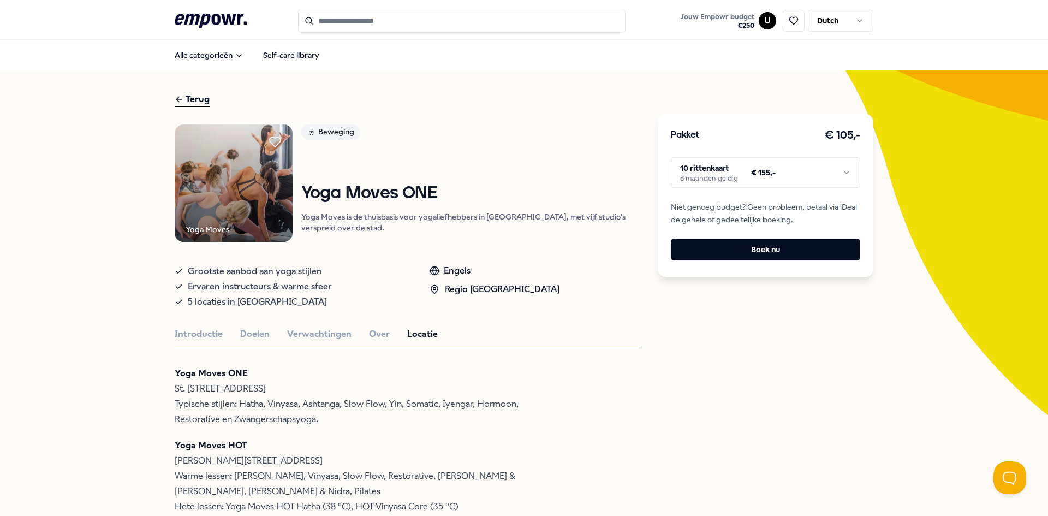
click at [189, 100] on div "Terug" at bounding box center [192, 99] width 35 height 15
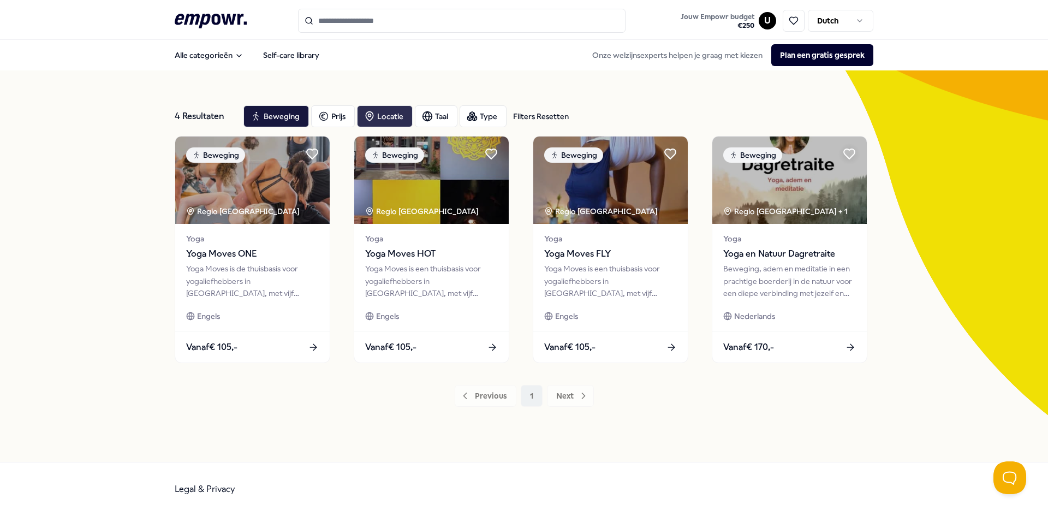
click at [393, 115] on div "Locatie" at bounding box center [385, 116] width 56 height 22
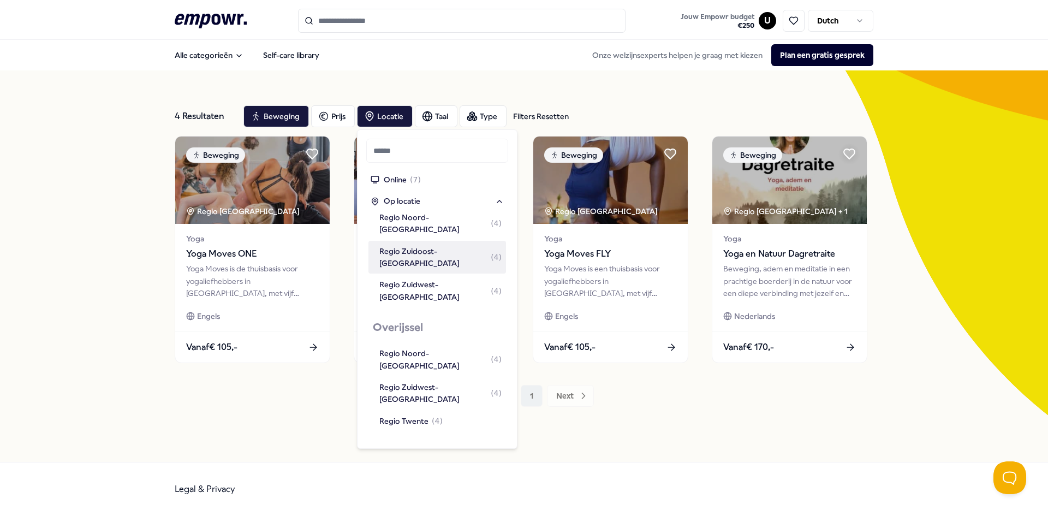
scroll to position [327, 0]
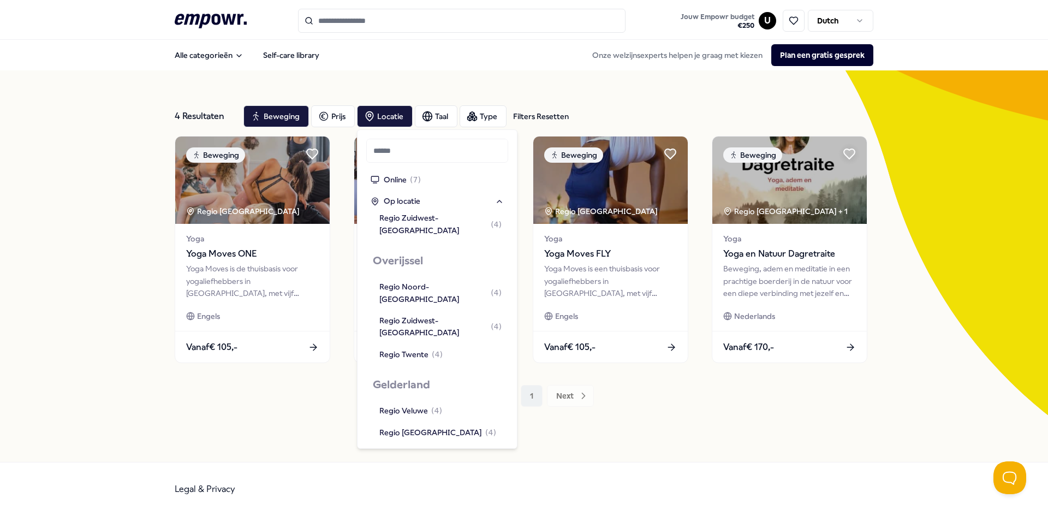
click at [429, 481] on div "Regio Zuidwest-[GEOGRAPHIC_DATA] ( 4 )" at bounding box center [440, 493] width 122 height 25
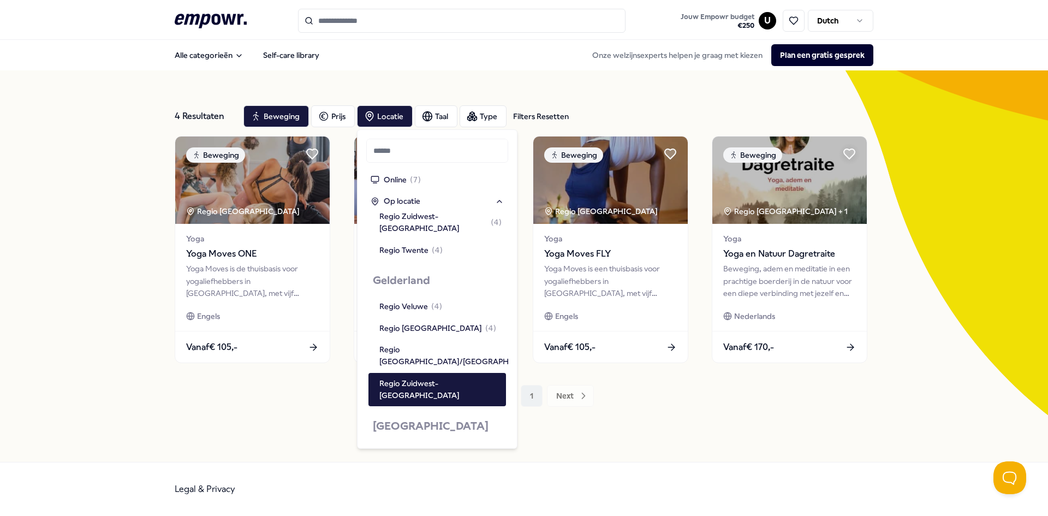
scroll to position [437, 0]
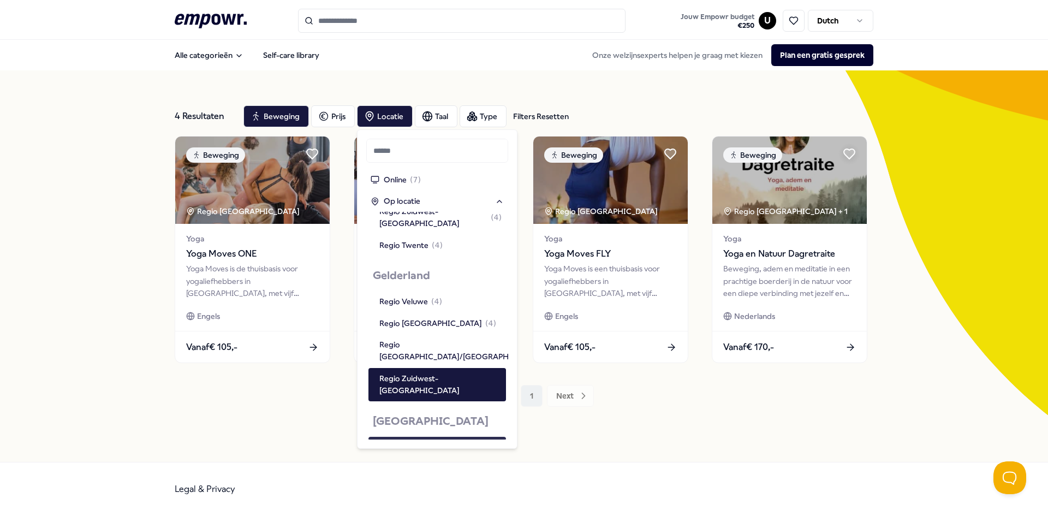
click at [457, 441] on div "Regio [GEOGRAPHIC_DATA]" at bounding box center [440, 447] width 122 height 12
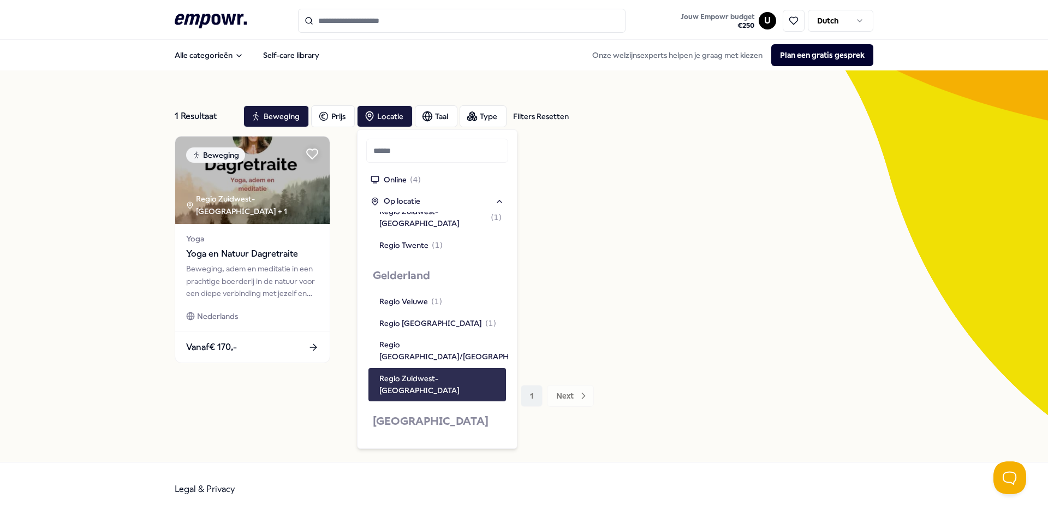
click at [434, 372] on div "Regio Zuidwest-[GEOGRAPHIC_DATA]" at bounding box center [440, 384] width 122 height 25
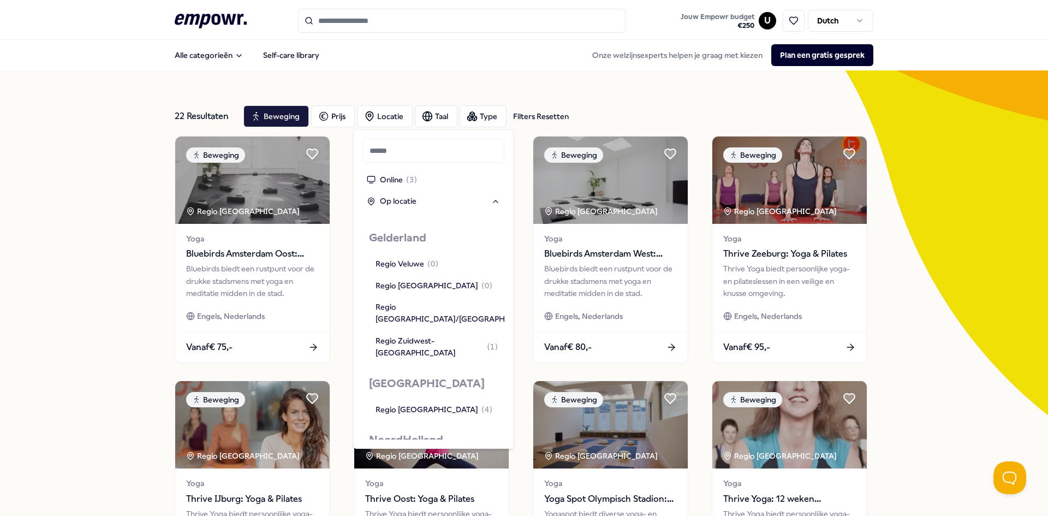
scroll to position [491, 0]
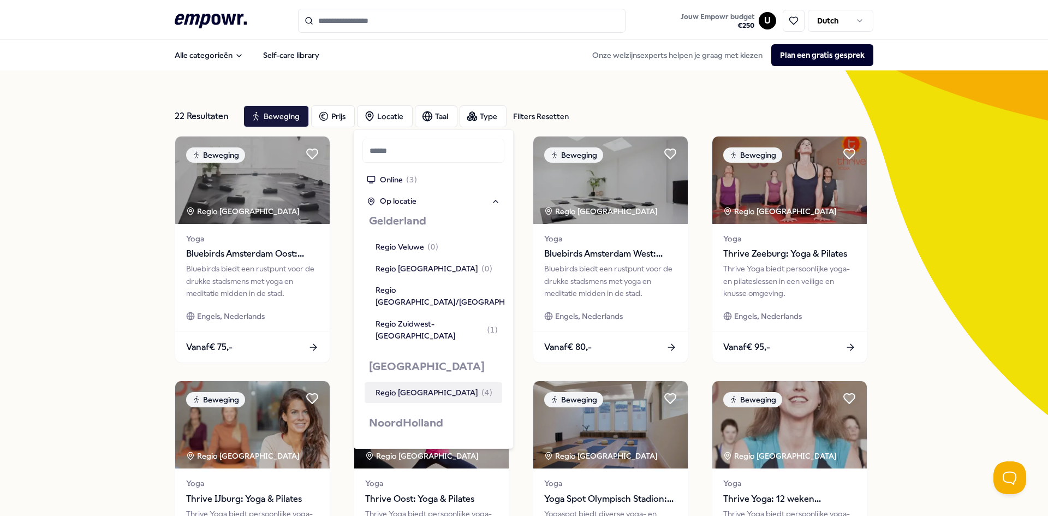
click at [419, 386] on div "Regio [GEOGRAPHIC_DATA] ( 4 )" at bounding box center [433, 392] width 117 height 12
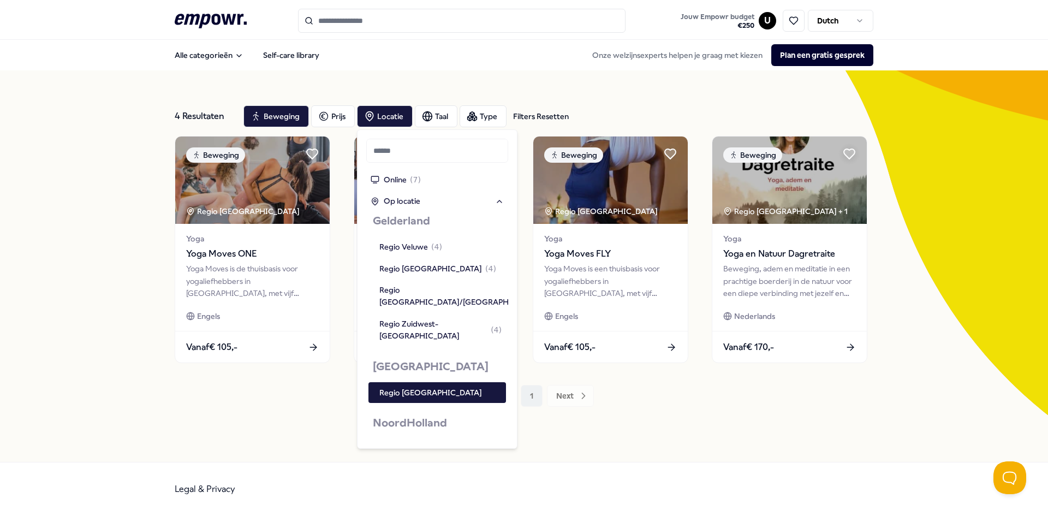
click at [959, 253] on div "4 Resultaten Filters Resetten Beweging Prijs Locatie Taal Type Filters Resetten…" at bounding box center [524, 265] width 1048 height 391
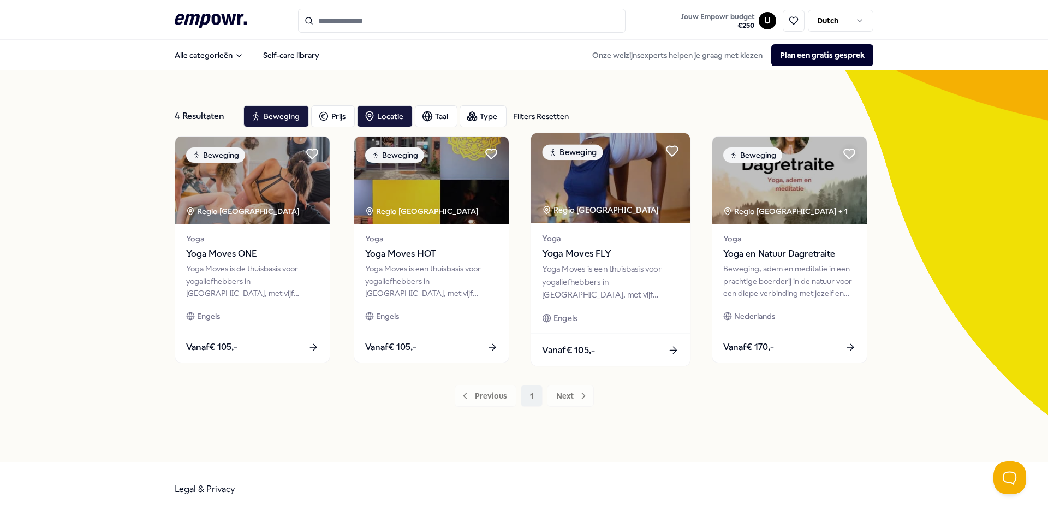
click at [577, 256] on span "Yoga Moves FLY" at bounding box center [610, 254] width 136 height 14
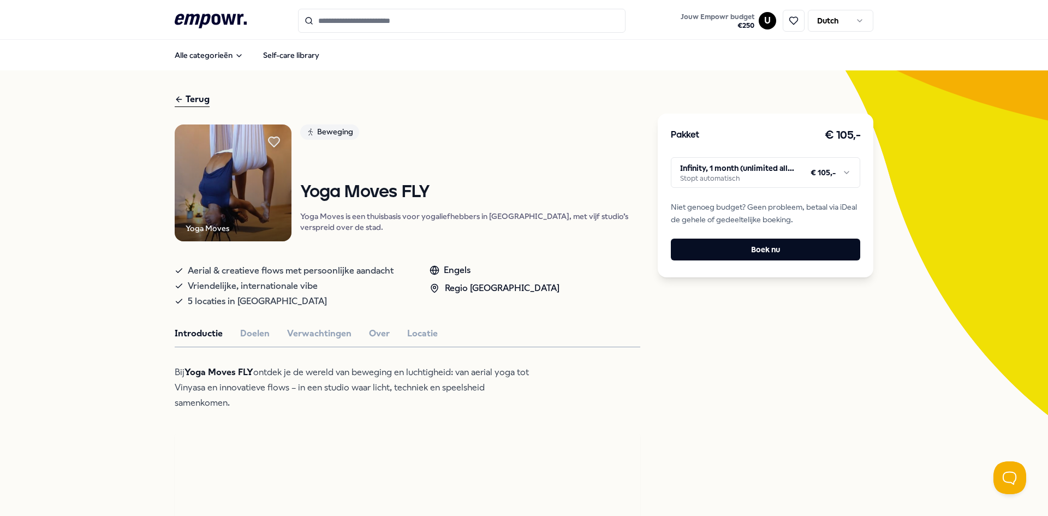
click at [828, 166] on html ".empowr-logo_svg__cls-1{fill:#03032f} Jouw Empowr budget € 250 U Dutch Alle cat…" at bounding box center [524, 258] width 1048 height 516
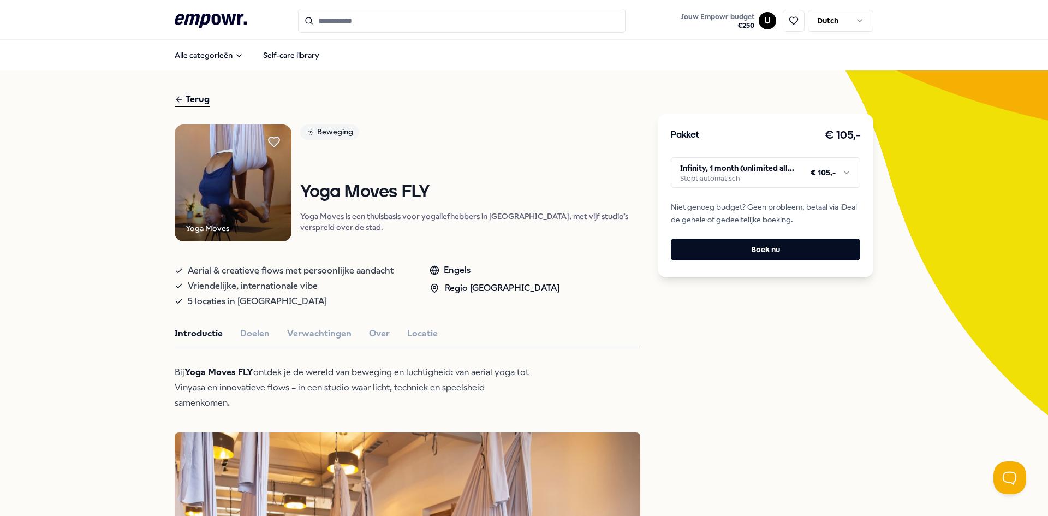
click at [799, 433] on html ".empowr-logo_svg__cls-1{fill:#03032f} Jouw Empowr budget € 250 U Dutch Alle cat…" at bounding box center [524, 258] width 1048 height 516
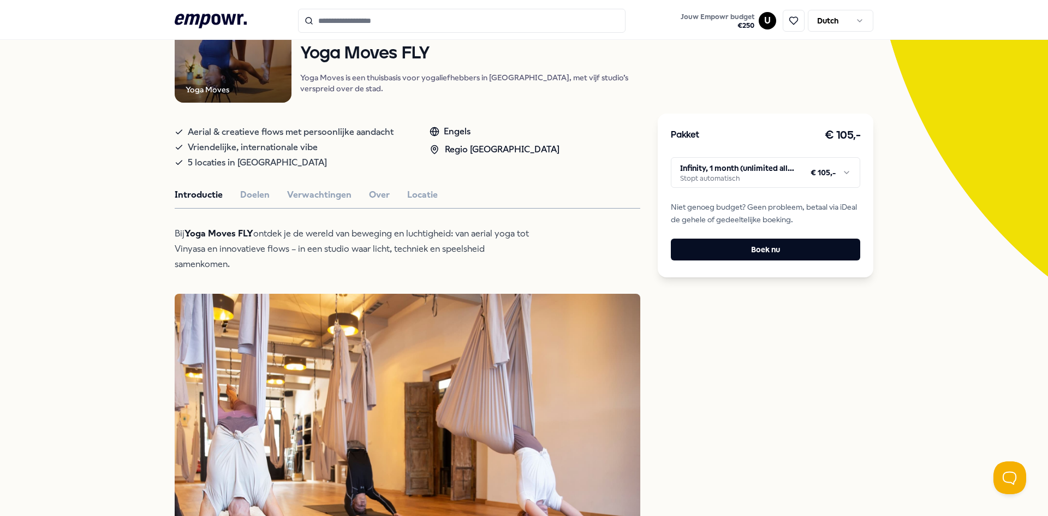
scroll to position [164, 0]
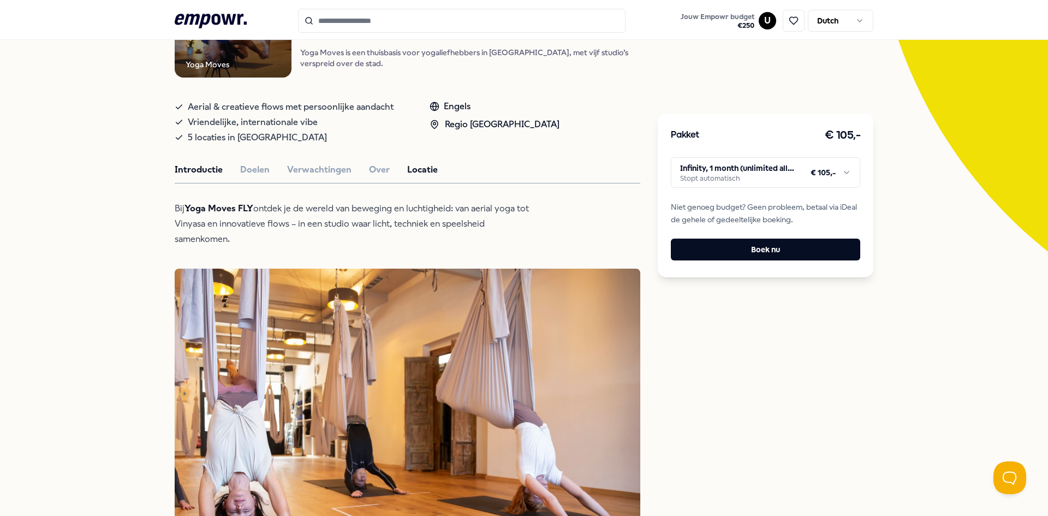
click at [415, 177] on button "Locatie" at bounding box center [422, 170] width 31 height 14
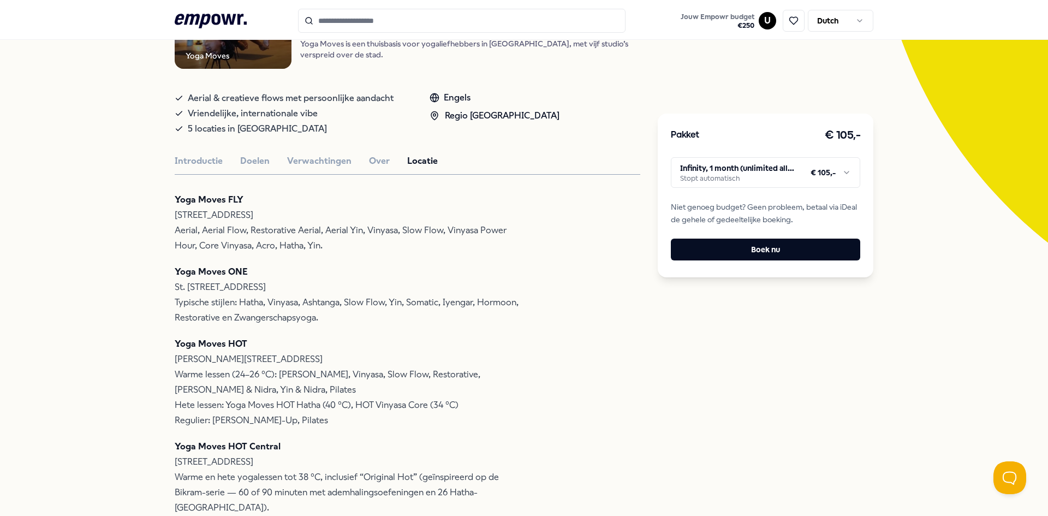
scroll to position [109, 0]
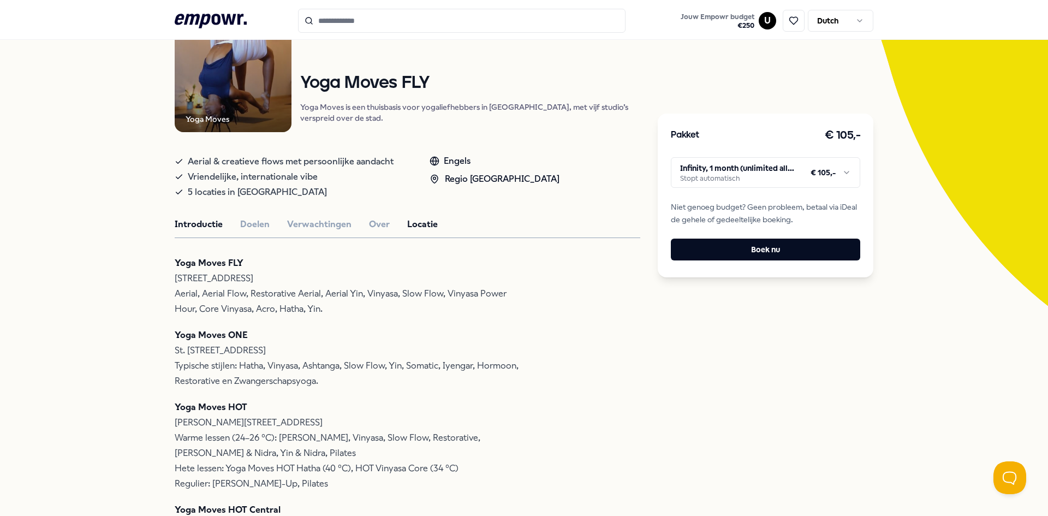
click at [198, 231] on button "Introductie" at bounding box center [199, 224] width 48 height 14
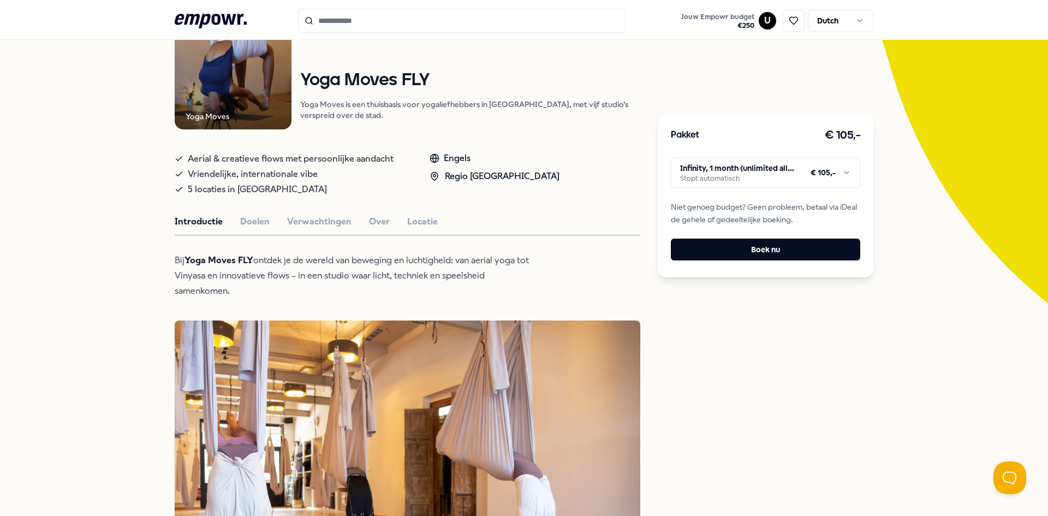
scroll to position [0, 0]
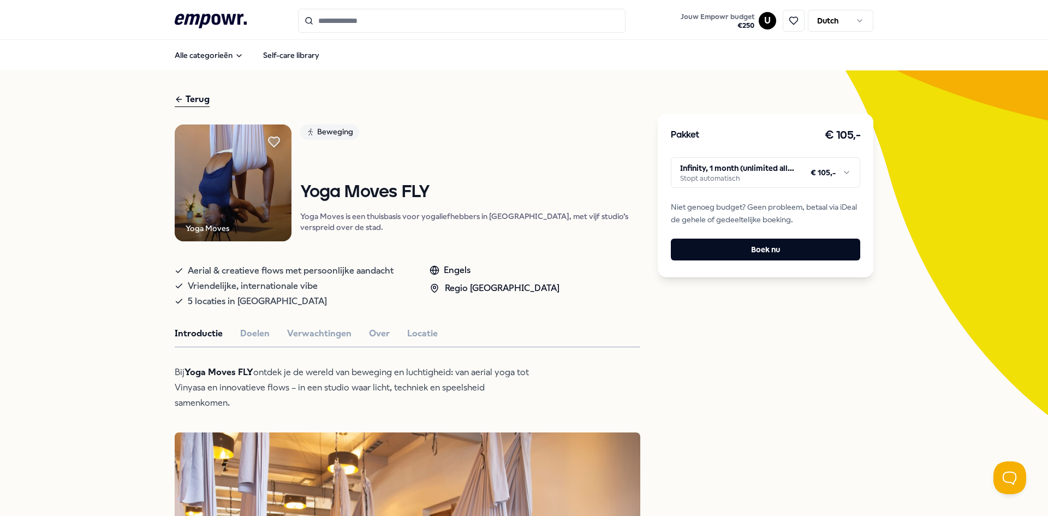
click at [198, 97] on div "Terug" at bounding box center [192, 99] width 35 height 15
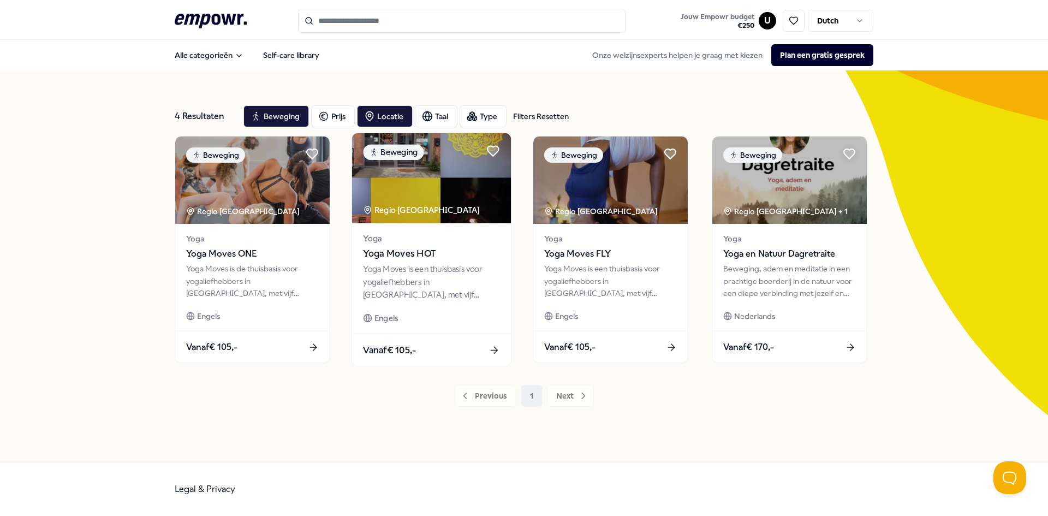
click at [415, 259] on span "Yoga Moves HOT" at bounding box center [431, 254] width 136 height 14
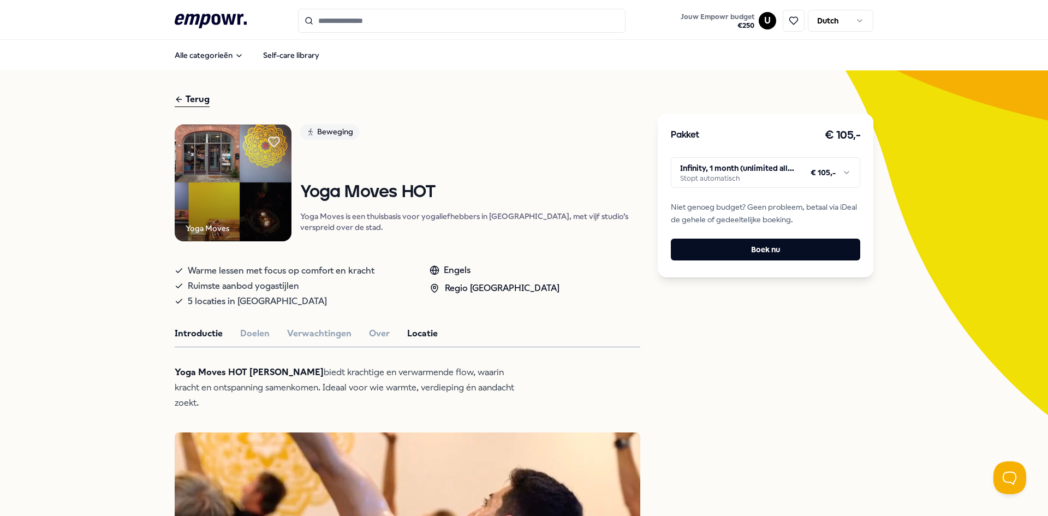
click at [420, 340] on button "Locatie" at bounding box center [422, 333] width 31 height 14
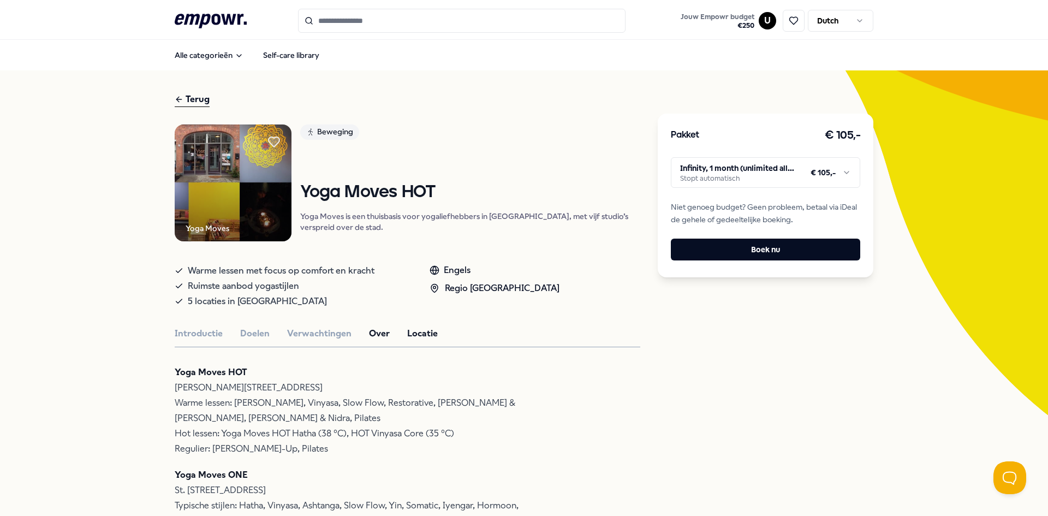
click at [369, 340] on button "Over" at bounding box center [379, 333] width 21 height 14
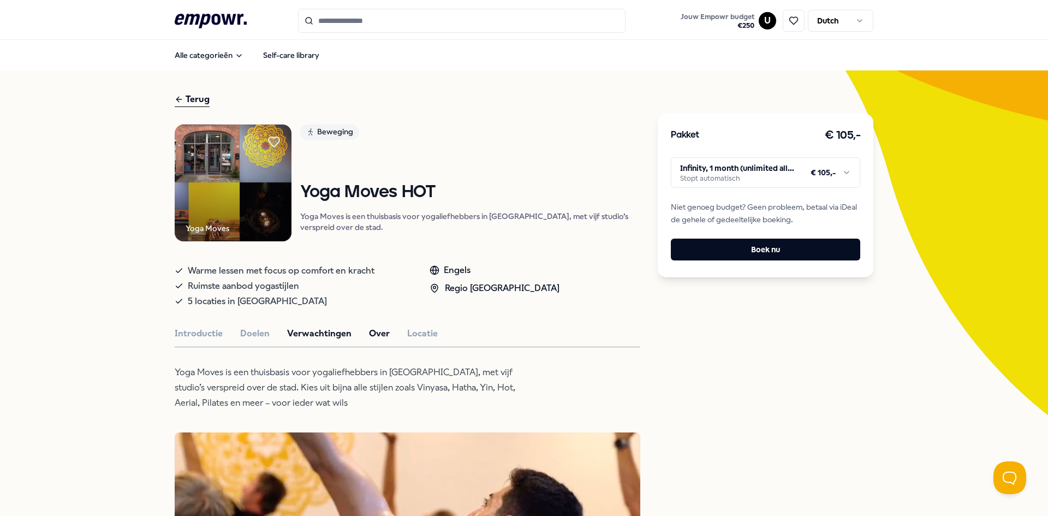
click at [301, 340] on button "Verwachtingen" at bounding box center [319, 333] width 64 height 14
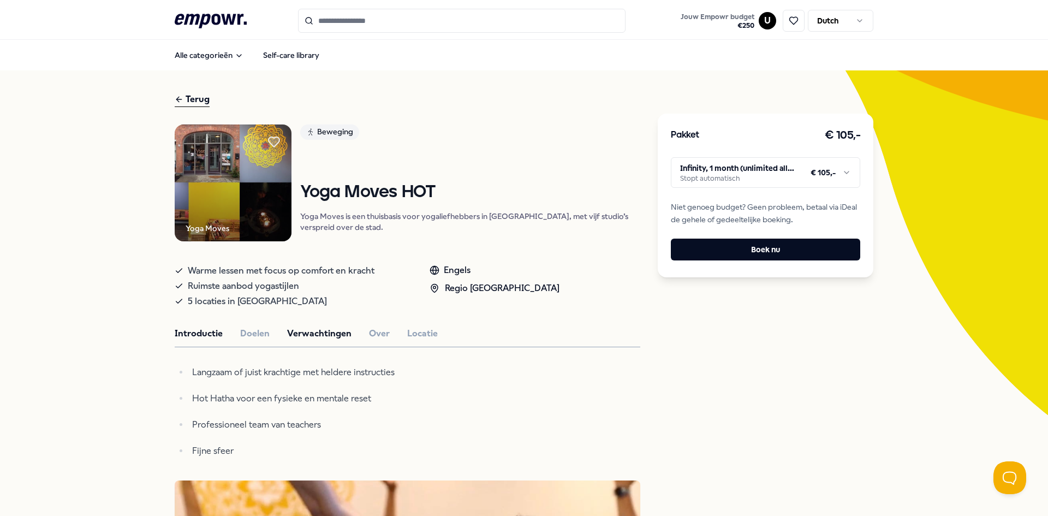
click at [175, 340] on button "Introductie" at bounding box center [199, 333] width 48 height 14
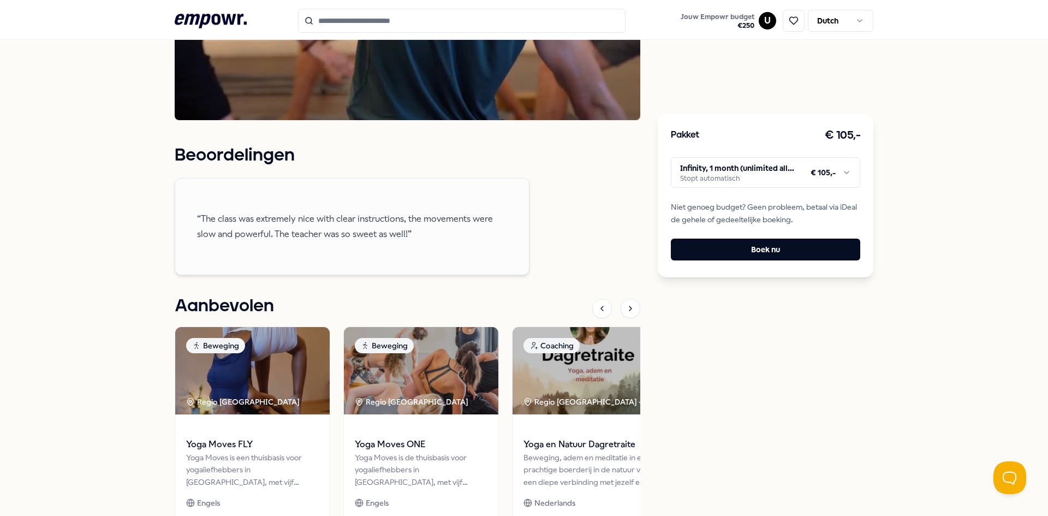
scroll to position [822, 0]
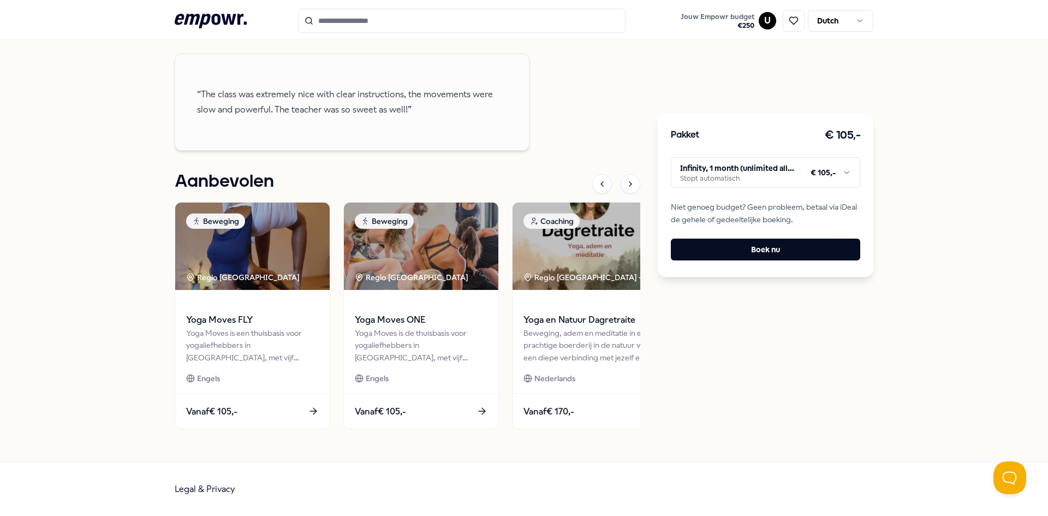
click at [784, 174] on html ".empowr-logo_svg__cls-1{fill:#03032f} Jouw Empowr budget € 250 U Dutch Alle cat…" at bounding box center [524, 258] width 1048 height 516
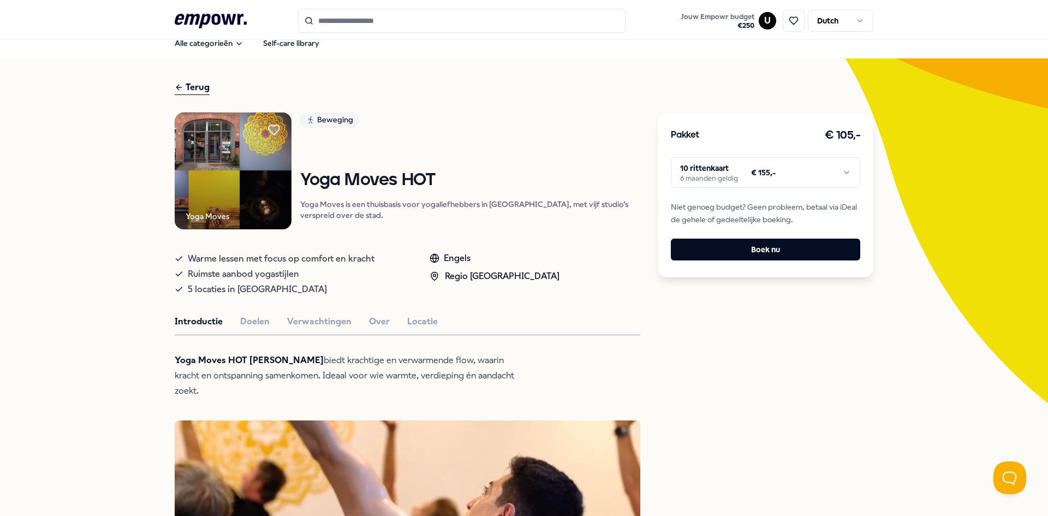
scroll to position [3, 0]
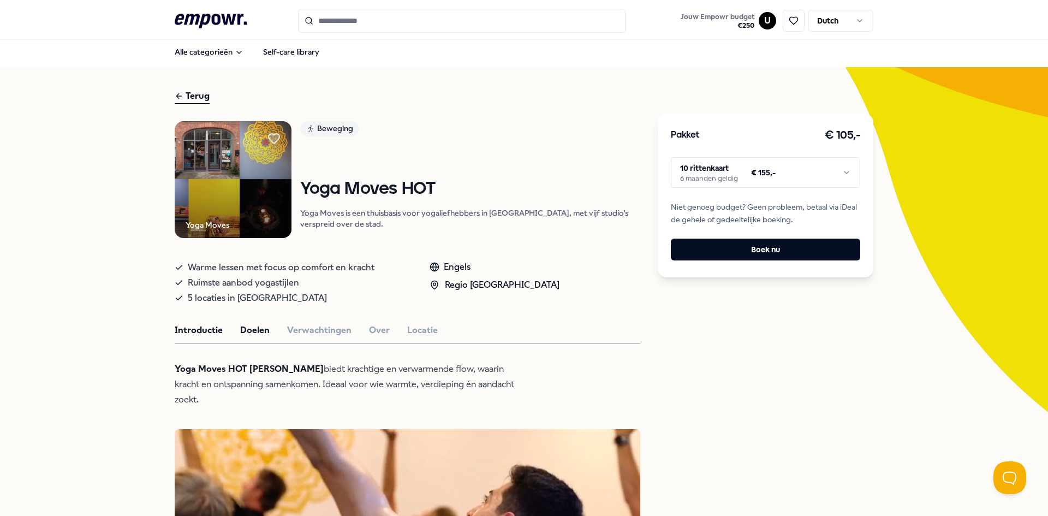
click at [253, 337] on button "Doelen" at bounding box center [254, 330] width 29 height 14
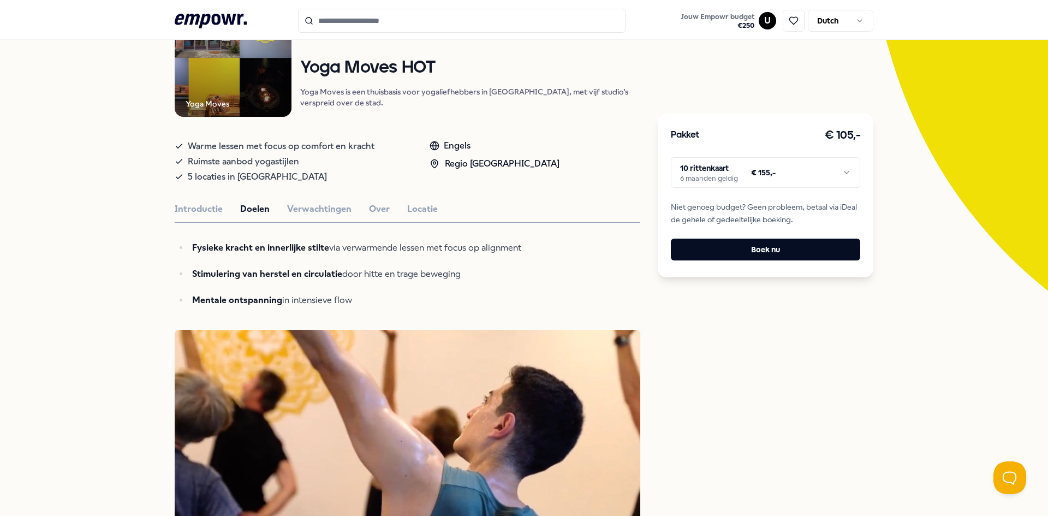
scroll to position [167, 0]
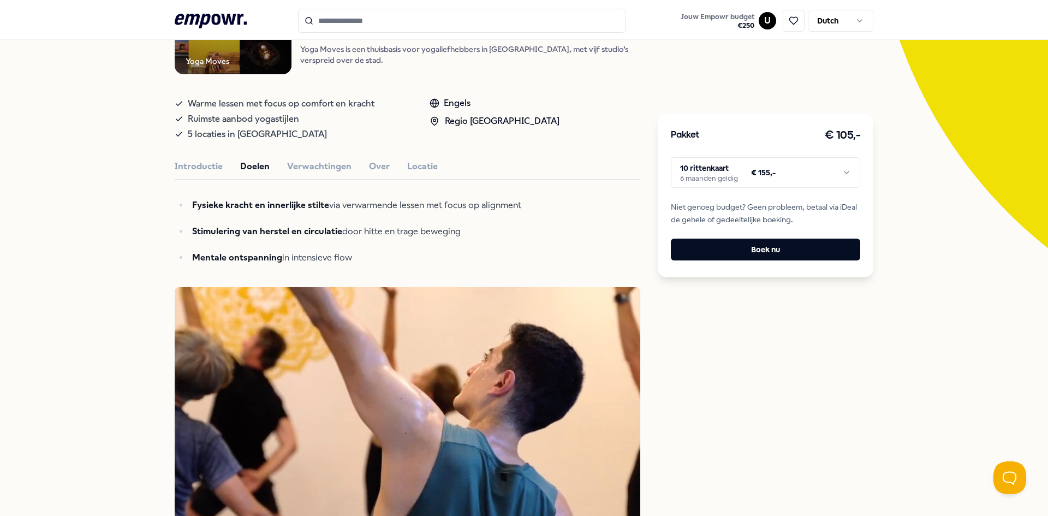
click at [775, 180] on html ".empowr-logo_svg__cls-1{fill:#03032f} Jouw Empowr budget € 250 U Dutch Alle cat…" at bounding box center [524, 258] width 1048 height 516
click at [796, 173] on html ".empowr-logo_svg__cls-1{fill:#03032f} Jouw Empowr budget € 250 U Dutch Alle cat…" at bounding box center [524, 258] width 1048 height 516
drag, startPoint x: 997, startPoint y: 153, endPoint x: 966, endPoint y: 202, distance: 58.1
click at [997, 152] on html ".empowr-logo_svg__cls-1{fill:#03032f} Jouw Empowr budget € 250 U Dutch Alle cat…" at bounding box center [524, 258] width 1048 height 516
click at [764, 170] on html ".empowr-logo_svg__cls-1{fill:#03032f} Jouw Empowr budget € 250 U Dutch Alle cat…" at bounding box center [524, 258] width 1048 height 516
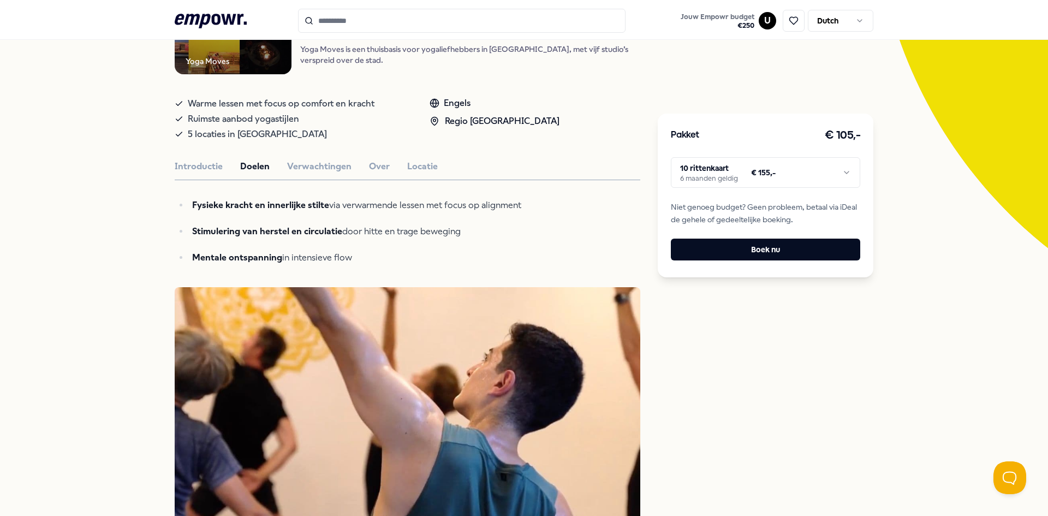
click at [808, 374] on div "Pakket € 105,- 10 rittenkaart 6 maanden geldig € 155,- Niet genoeg budget? Geen…" at bounding box center [766, 514] width 216 height 1179
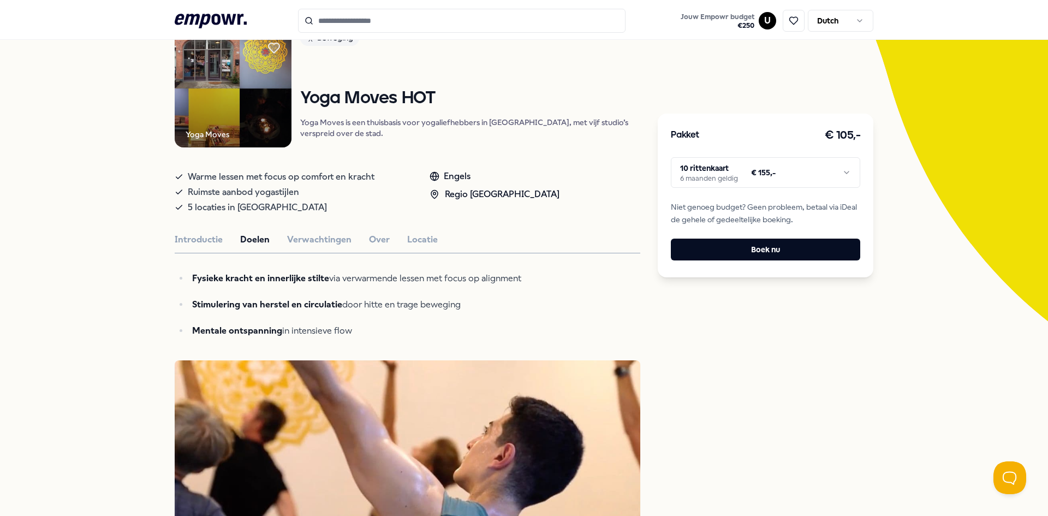
scroll to position [0, 0]
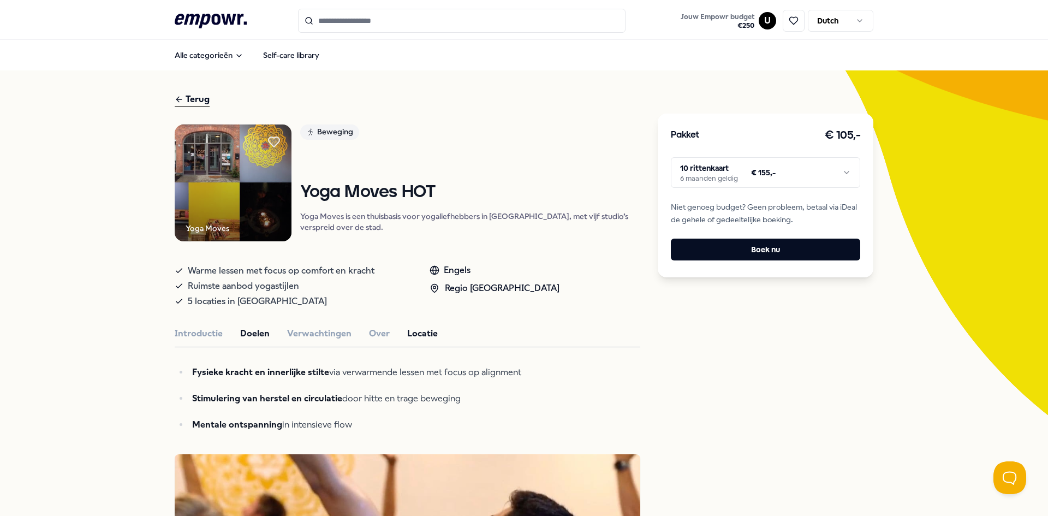
click at [424, 340] on button "Locatie" at bounding box center [422, 333] width 31 height 14
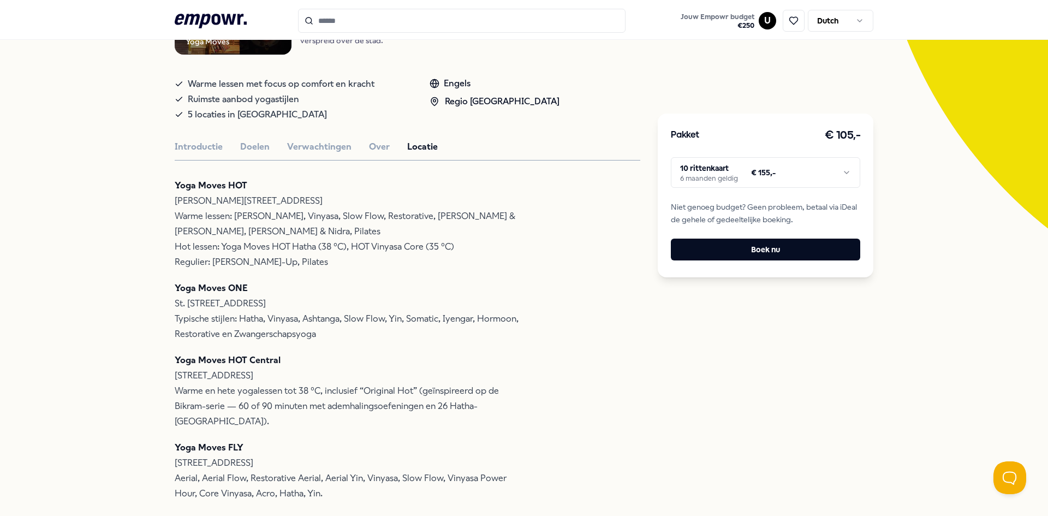
scroll to position [218, 0]
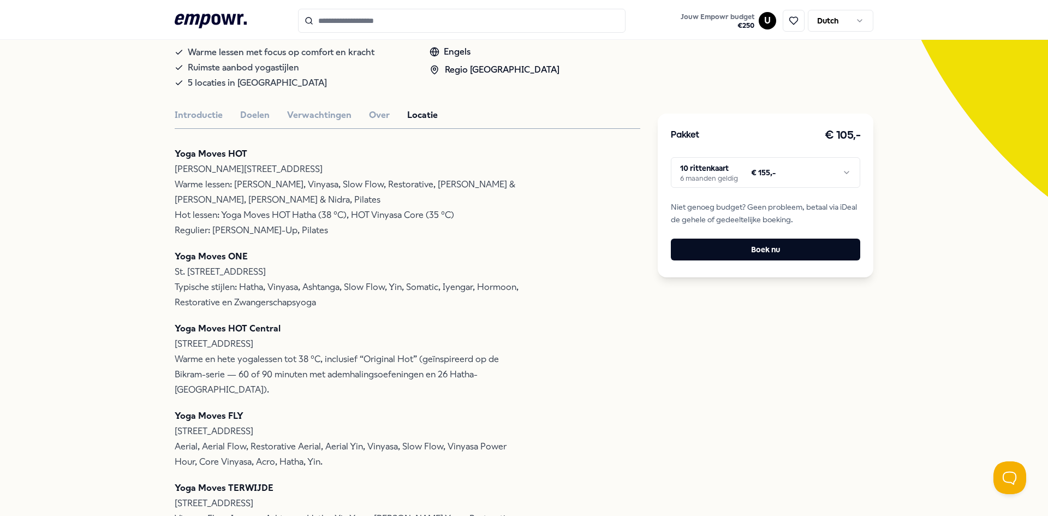
drag, startPoint x: 170, startPoint y: 181, endPoint x: 332, endPoint y: 181, distance: 161.5
click at [332, 181] on p "Yoga Moves HOT [PERSON_NAME][STREET_ADDRESS] Warme lessen: [PERSON_NAME], Vinya…" at bounding box center [352, 192] width 355 height 92
copy p "[PERSON_NAME][STREET_ADDRESS]"
drag, startPoint x: 301, startPoint y: 428, endPoint x: 168, endPoint y: 431, distance: 133.2
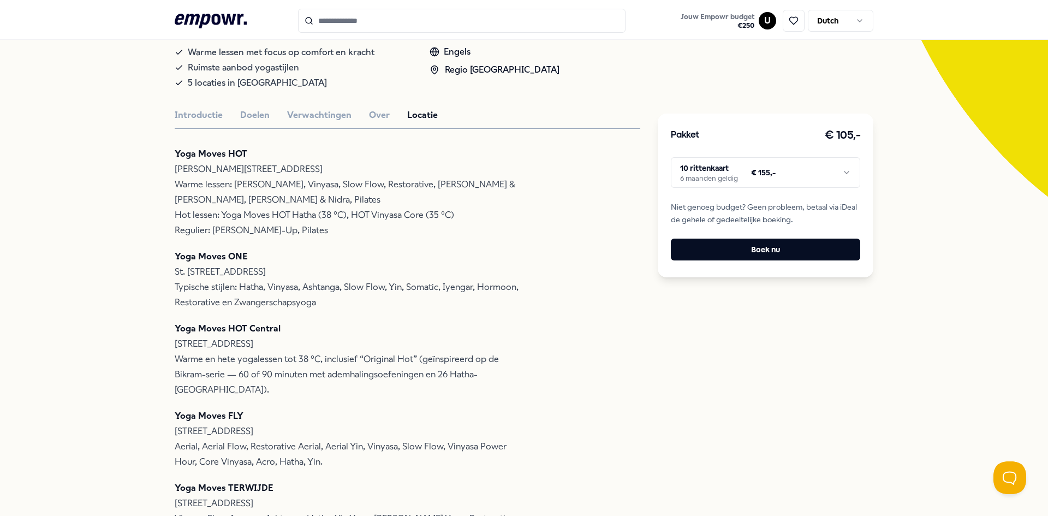
copy p "[STREET_ADDRESS]"
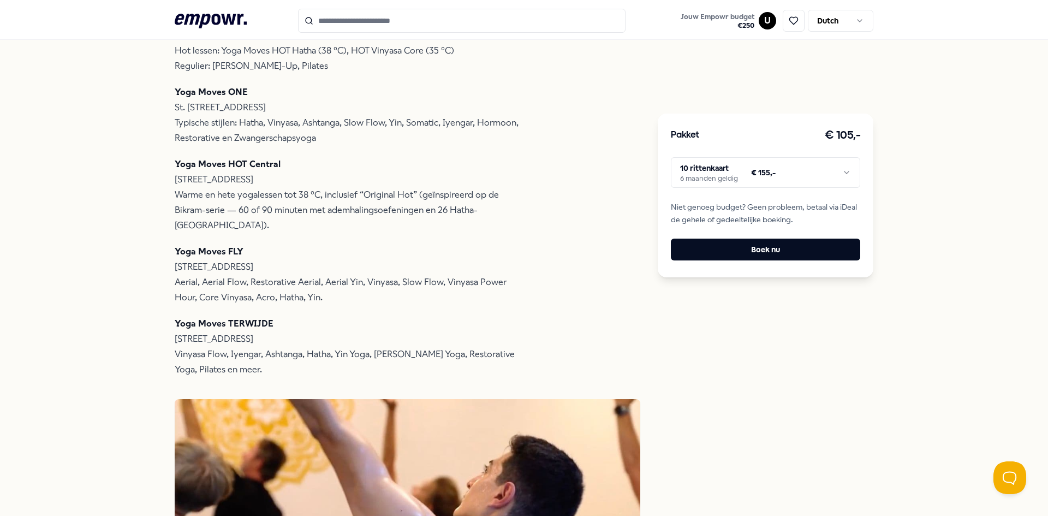
scroll to position [382, 0]
click at [202, 247] on strong "Yoga Moves FLY" at bounding box center [209, 252] width 69 height 10
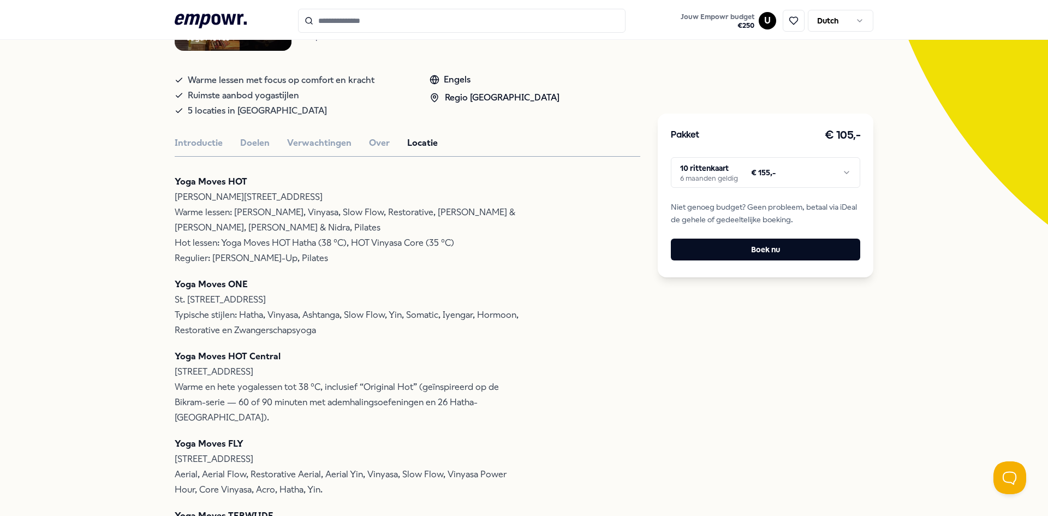
scroll to position [0, 0]
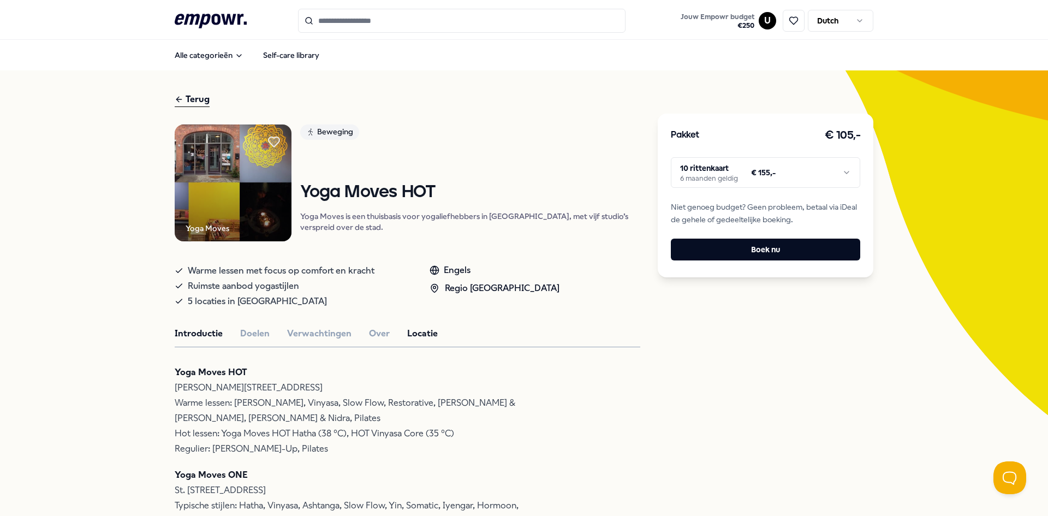
click at [194, 340] on button "Introductie" at bounding box center [199, 333] width 48 height 14
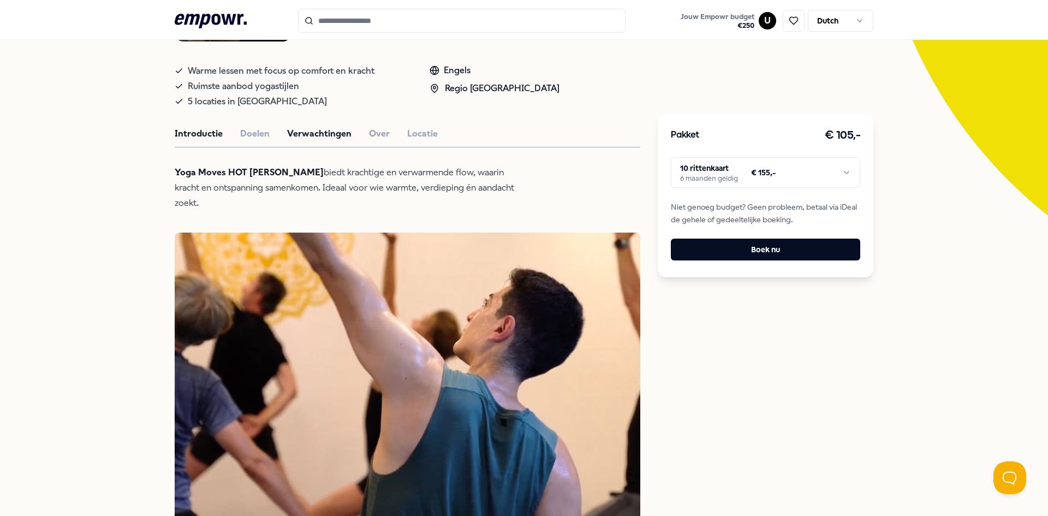
scroll to position [164, 0]
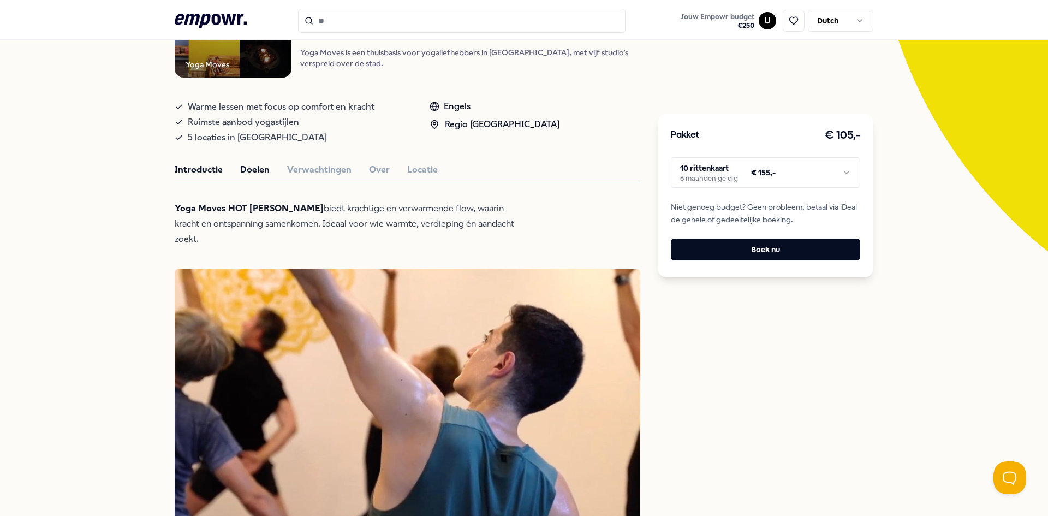
click at [255, 177] on button "Doelen" at bounding box center [254, 170] width 29 height 14
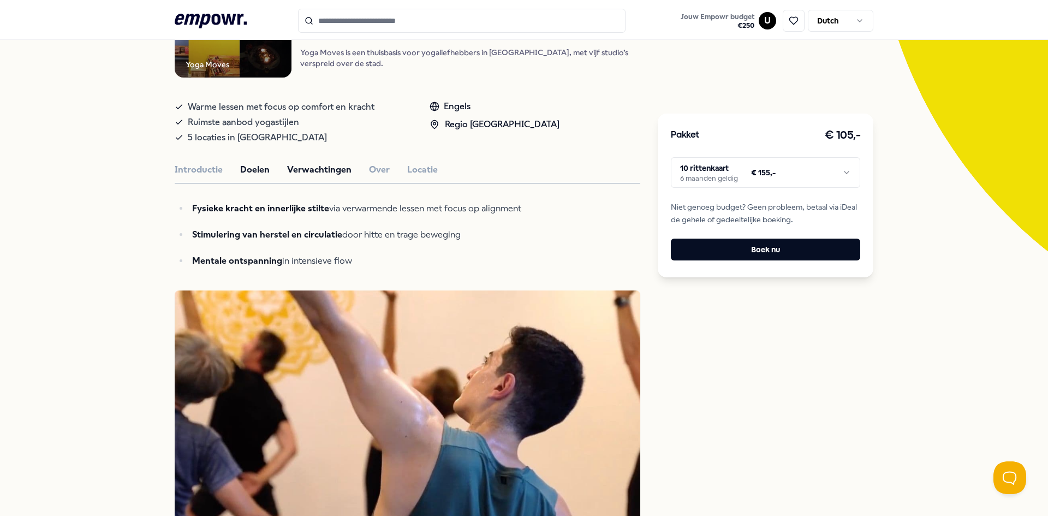
click at [308, 177] on button "Verwachtingen" at bounding box center [319, 170] width 64 height 14
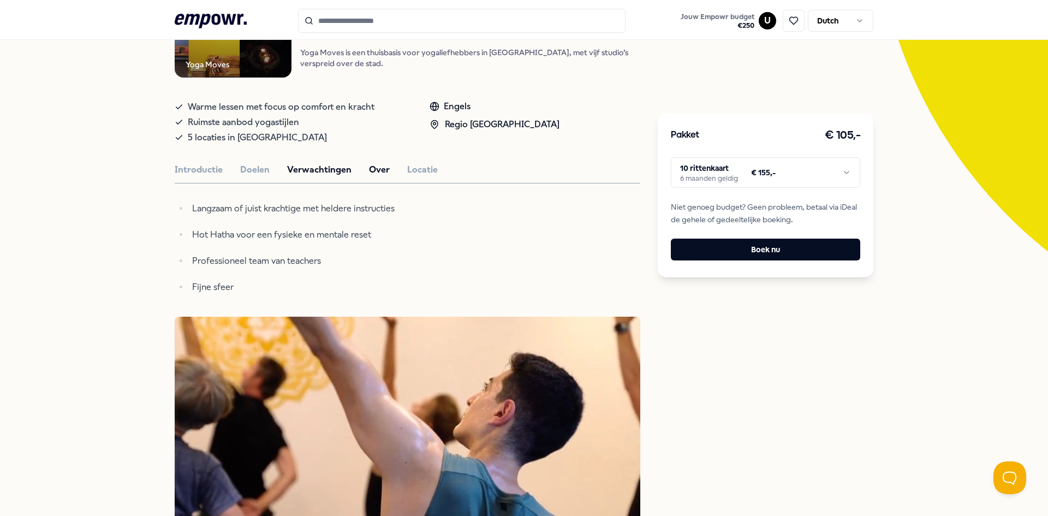
click at [374, 177] on button "Over" at bounding box center [379, 170] width 21 height 14
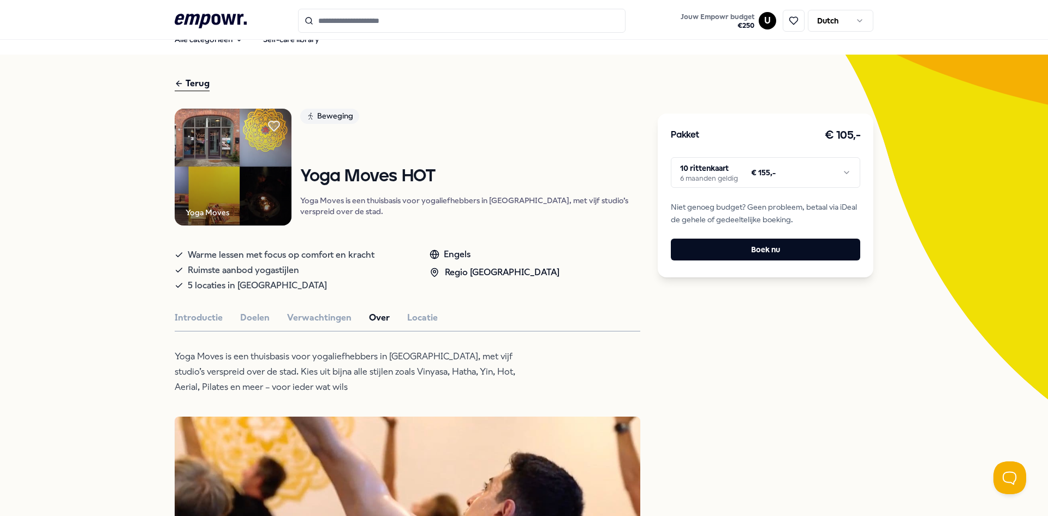
scroll to position [0, 0]
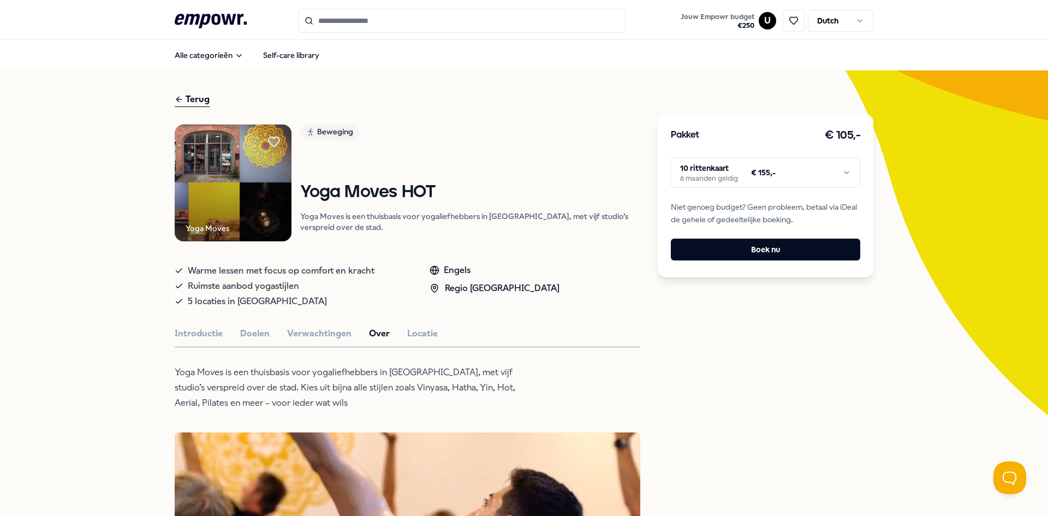
click at [186, 95] on div "Terug" at bounding box center [192, 99] width 35 height 15
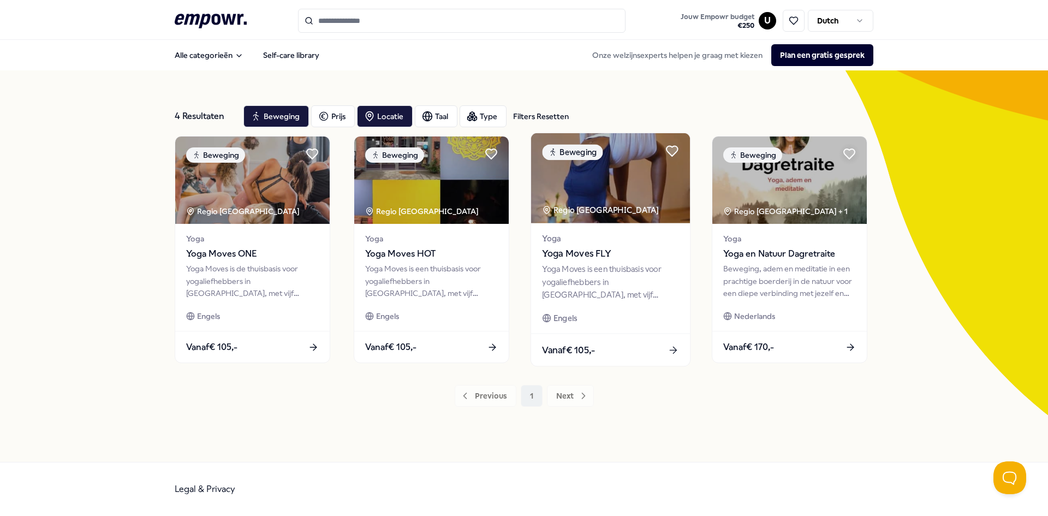
click at [587, 252] on span "Yoga Moves FLY" at bounding box center [610, 254] width 136 height 14
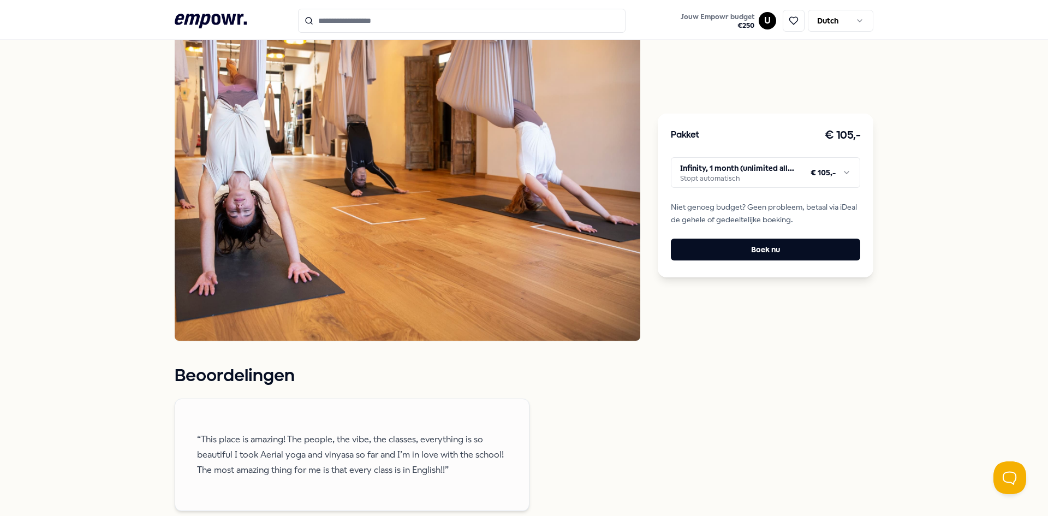
scroll to position [273, 0]
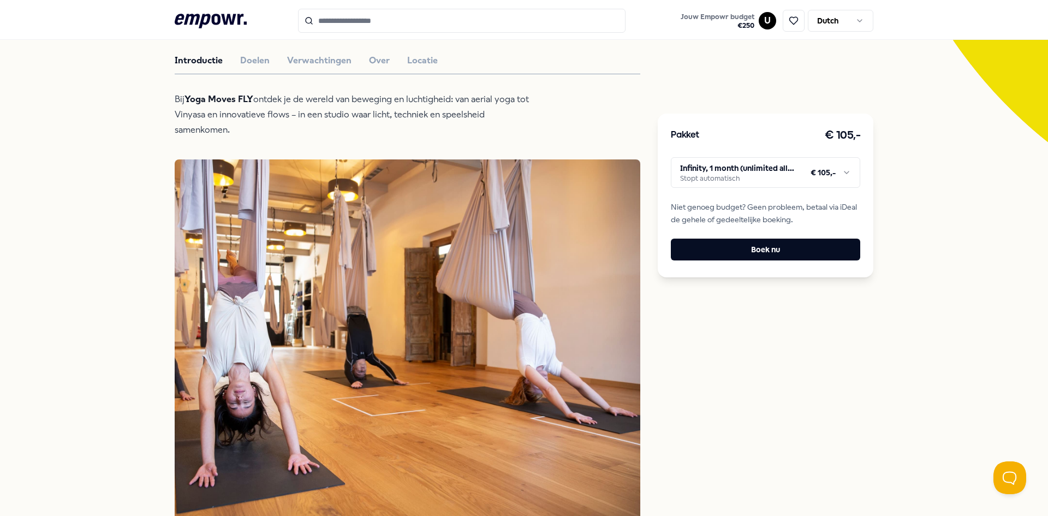
click at [263, 64] on div "Yoga Moves Beweging Yoga Moves FLY Yoga Moves is een thuisbasis voor yogaliefhe…" at bounding box center [407, 422] width 465 height 1140
click at [246, 68] on button "Doelen" at bounding box center [254, 60] width 29 height 14
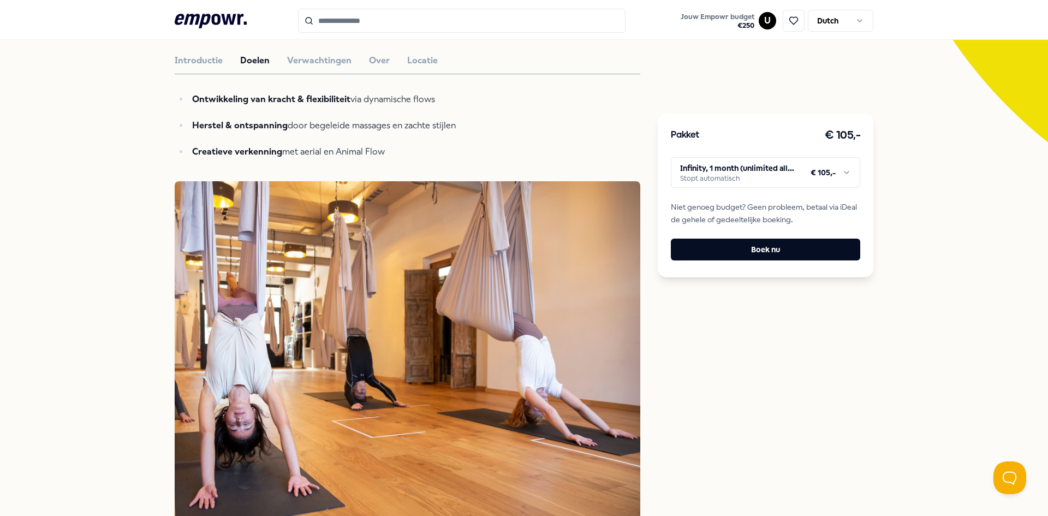
click at [301, 80] on div "Yoga Moves Beweging Yoga Moves FLY Yoga Moves is een thuisbasis voor yogaliefhe…" at bounding box center [407, 433] width 465 height 1162
click at [305, 68] on button "Verwachtingen" at bounding box center [319, 60] width 64 height 14
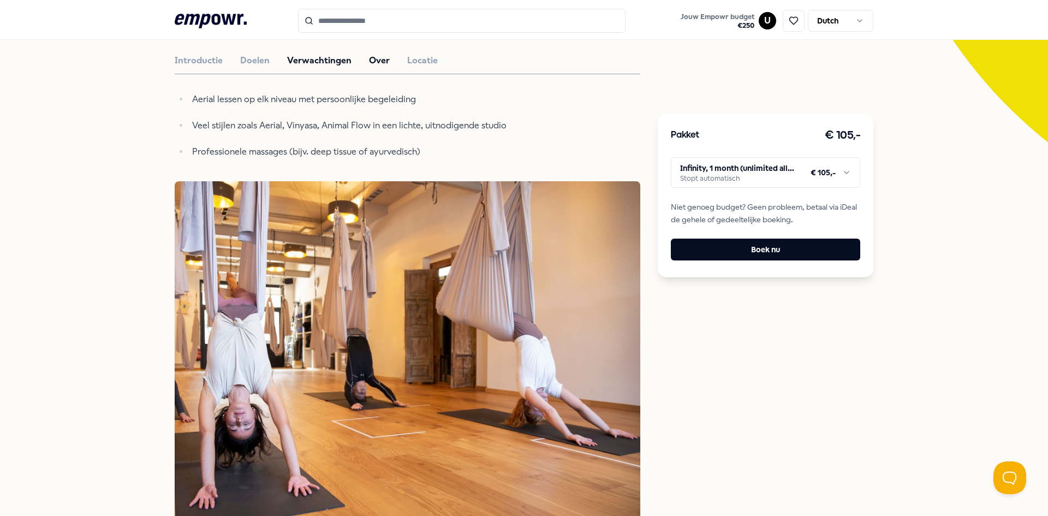
click at [369, 68] on button "Over" at bounding box center [379, 60] width 21 height 14
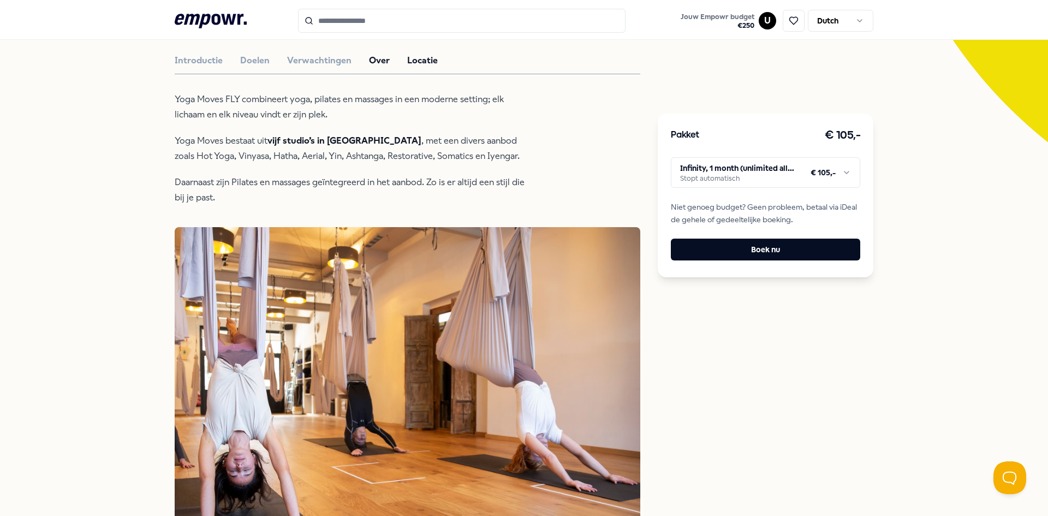
click at [407, 68] on button "Locatie" at bounding box center [422, 60] width 31 height 14
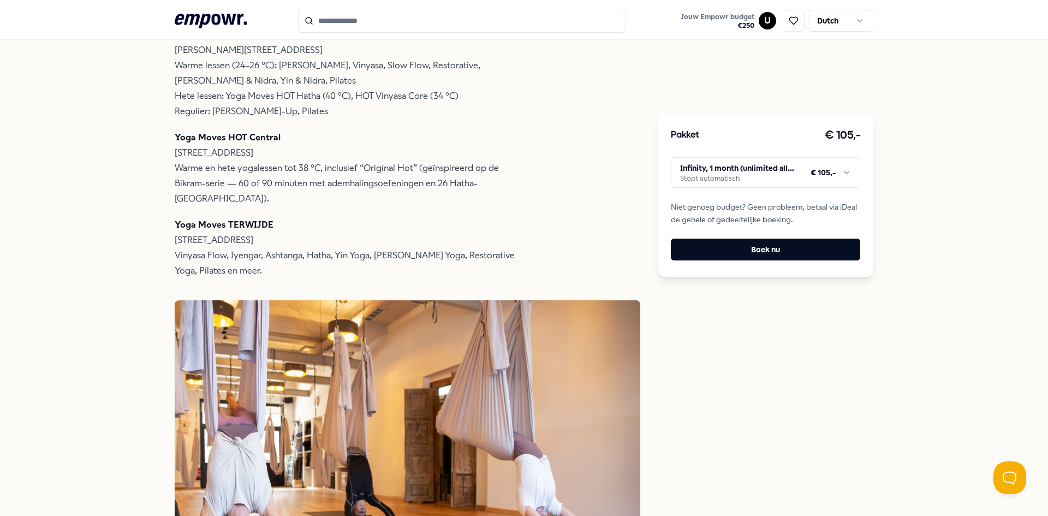
scroll to position [491, 0]
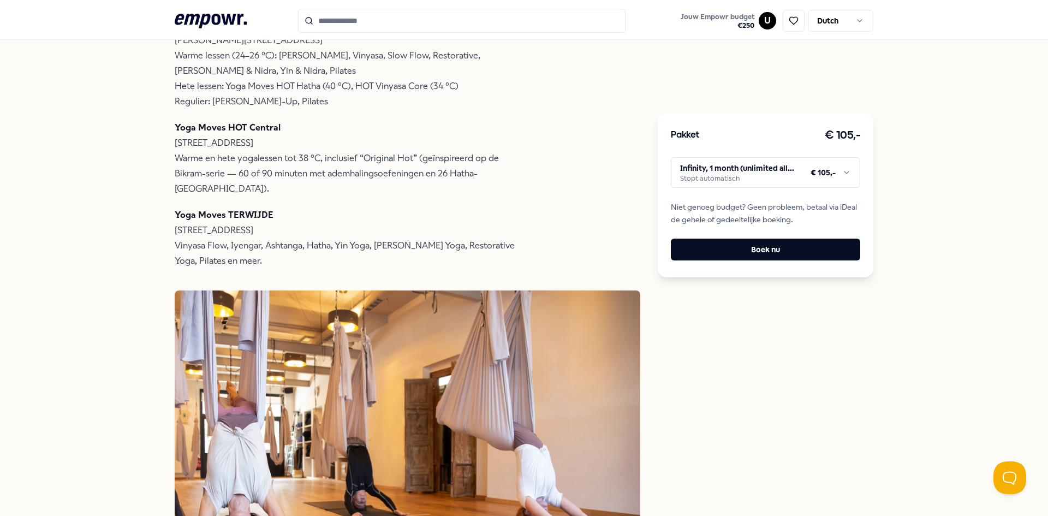
click at [818, 165] on html ".empowr-logo_svg__cls-1{fill:#03032f} Jouw Empowr budget € 250 U Dutch Alle cat…" at bounding box center [524, 258] width 1048 height 516
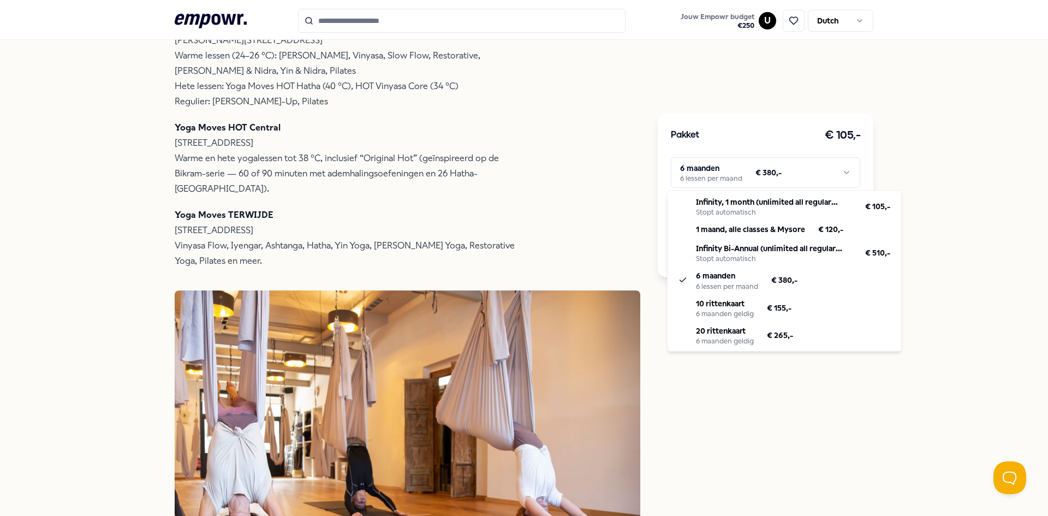
click at [803, 176] on html ".empowr-logo_svg__cls-1{fill:#03032f} Jouw Empowr budget € 250 U Dutch Alle cat…" at bounding box center [524, 258] width 1048 height 516
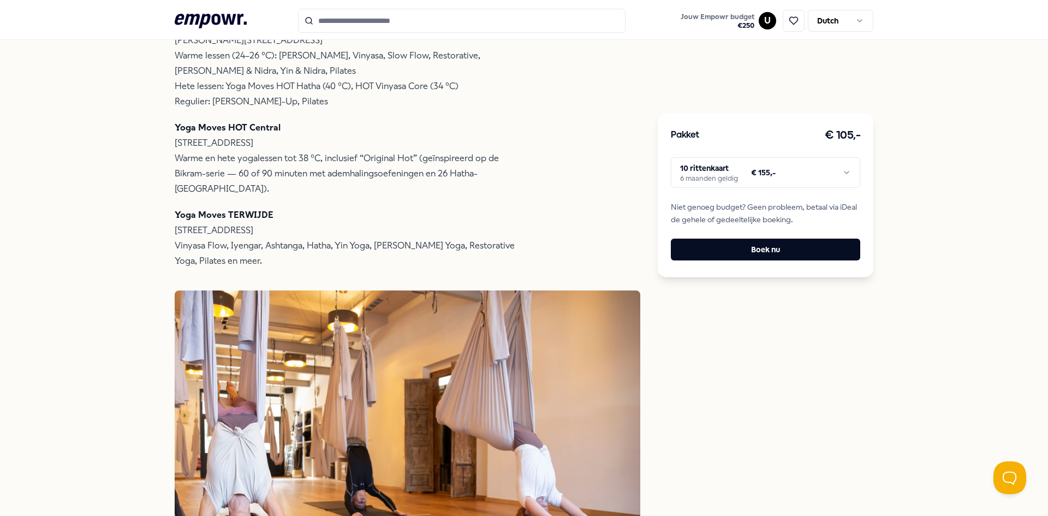
click at [841, 173] on html ".empowr-logo_svg__cls-1{fill:#03032f} Jouw Empowr budget € 250 U Dutch Alle cat…" at bounding box center [524, 258] width 1048 height 516
click at [840, 172] on html ".empowr-logo_svg__cls-1{fill:#03032f} Jouw Empowr budget € 250 U Dutch Alle cat…" at bounding box center [524, 258] width 1048 height 516
click at [832, 174] on html ".empowr-logo_svg__cls-1{fill:#03032f} Jouw Empowr budget € 250 U Dutch Alle cat…" at bounding box center [524, 258] width 1048 height 516
click at [839, 168] on html ".empowr-logo_svg__cls-1{fill:#03032f} Jouw Empowr budget € 250 U Dutch Alle cat…" at bounding box center [524, 258] width 1048 height 516
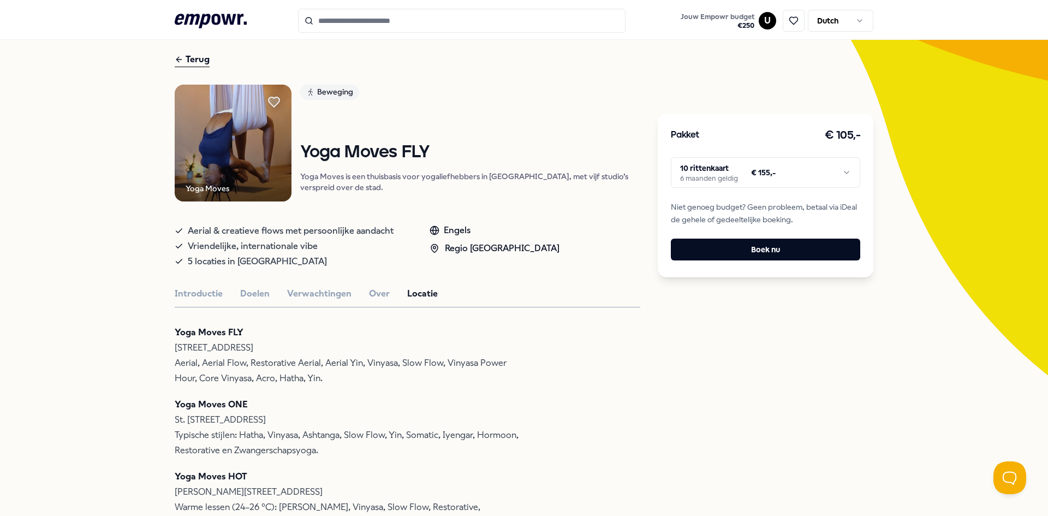
scroll to position [0, 0]
